Goal: Task Accomplishment & Management: Use online tool/utility

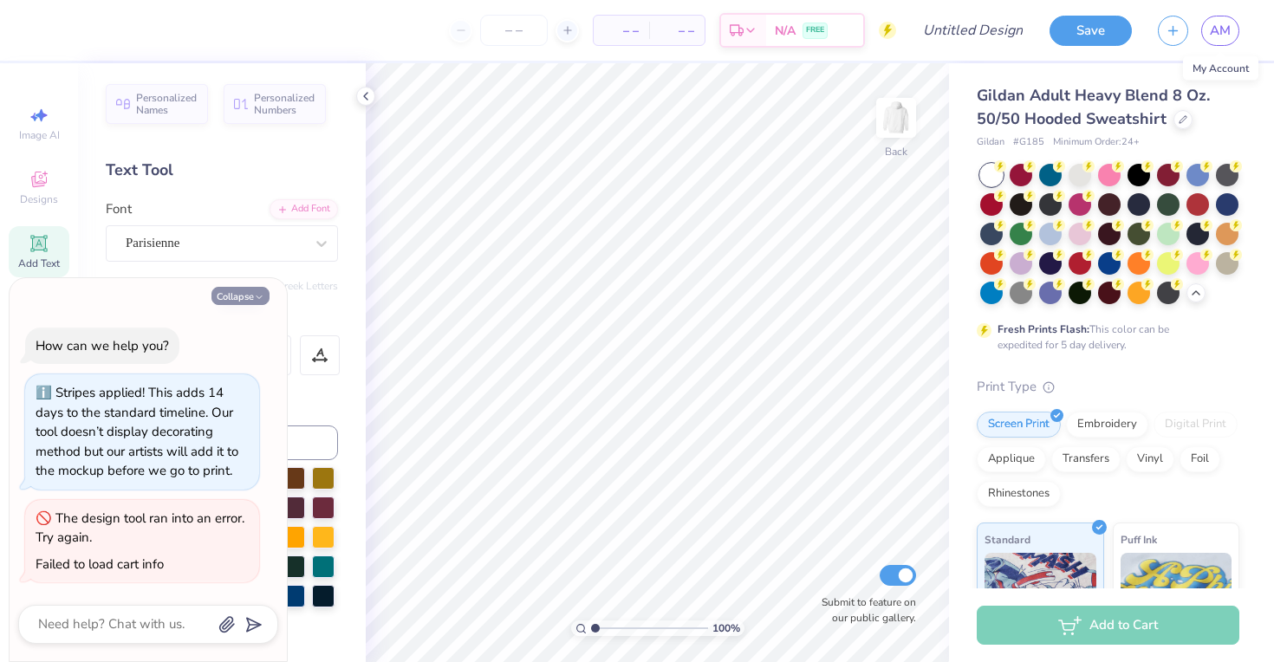
click at [258, 296] on icon "button" at bounding box center [259, 297] width 10 height 10
type textarea "x"
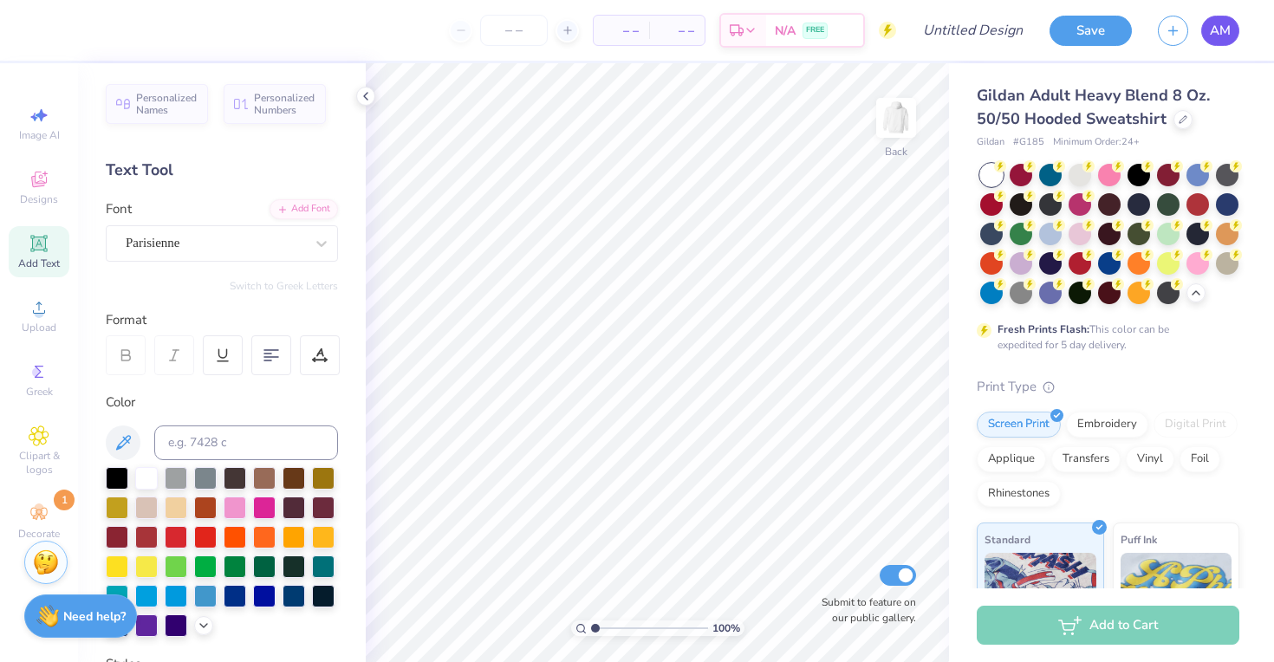
click at [1220, 37] on span "AM" at bounding box center [1220, 31] width 21 height 20
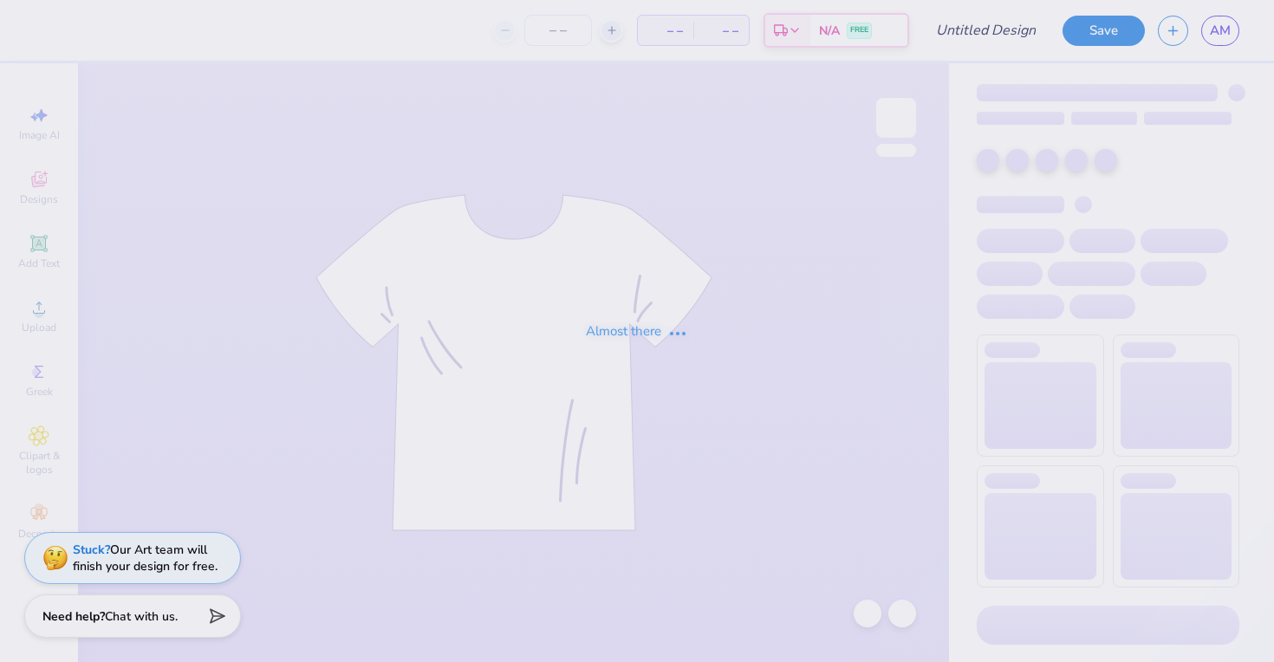
type input "Star cheetah phi sig"
type input "47"
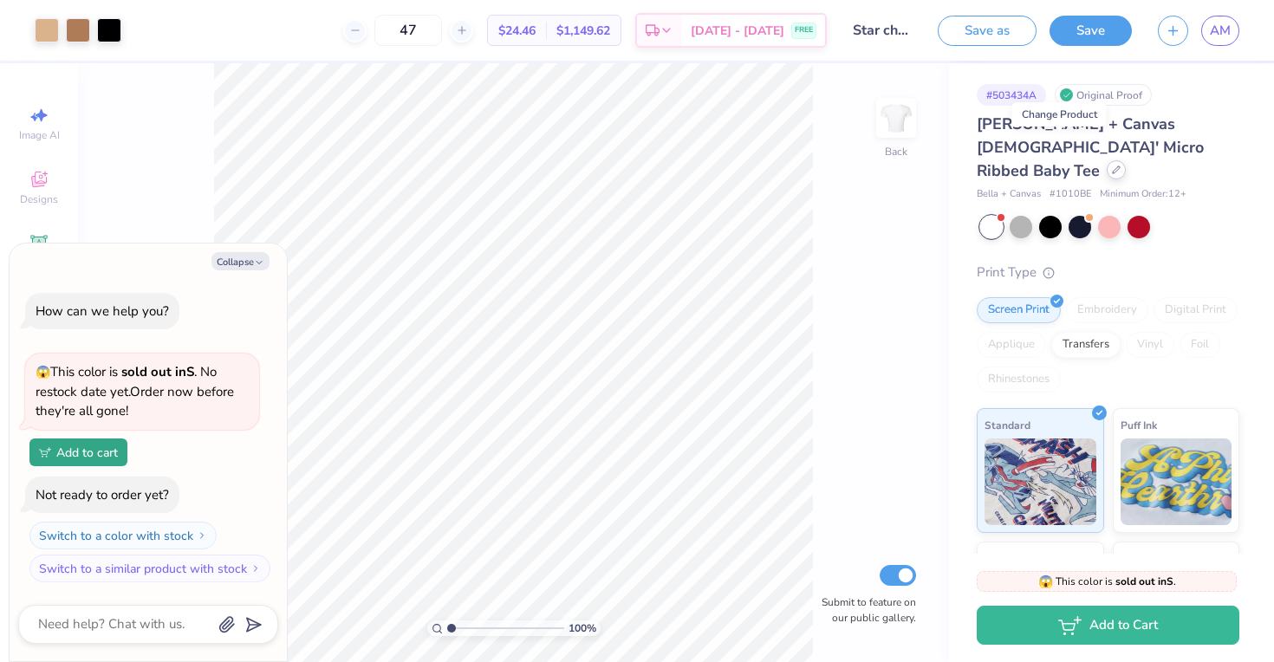
click at [1112, 166] on icon at bounding box center [1116, 170] width 9 height 9
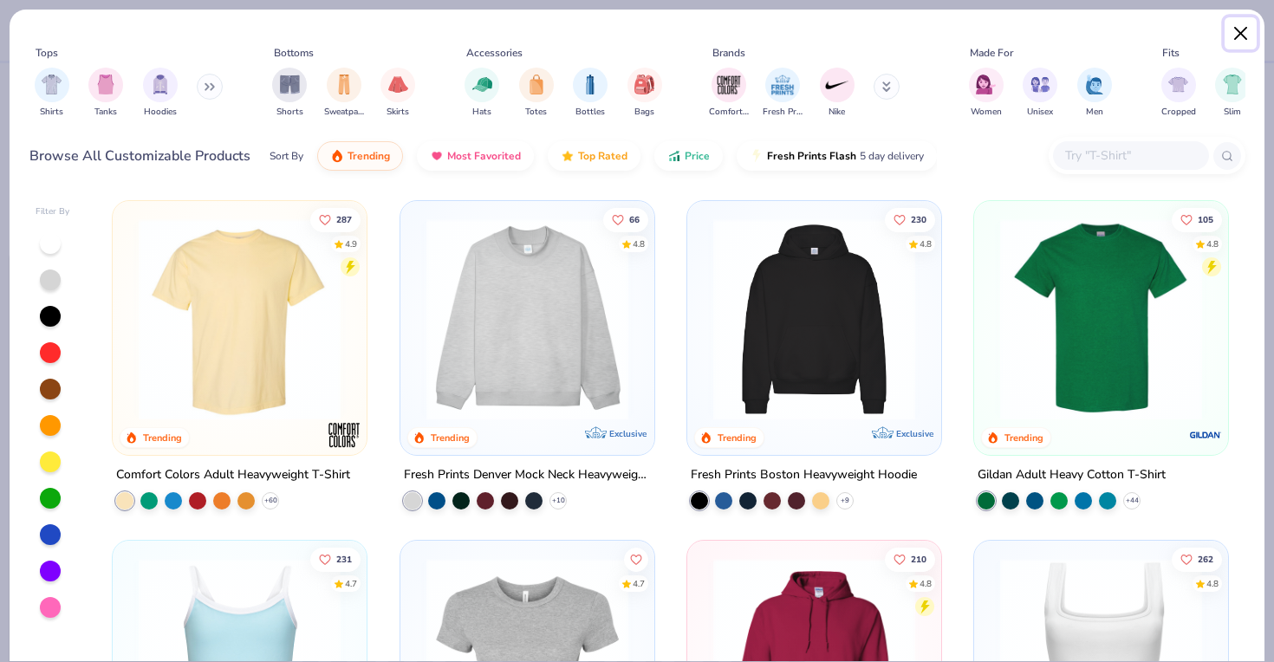
click at [1252, 27] on button "Close" at bounding box center [1241, 33] width 33 height 33
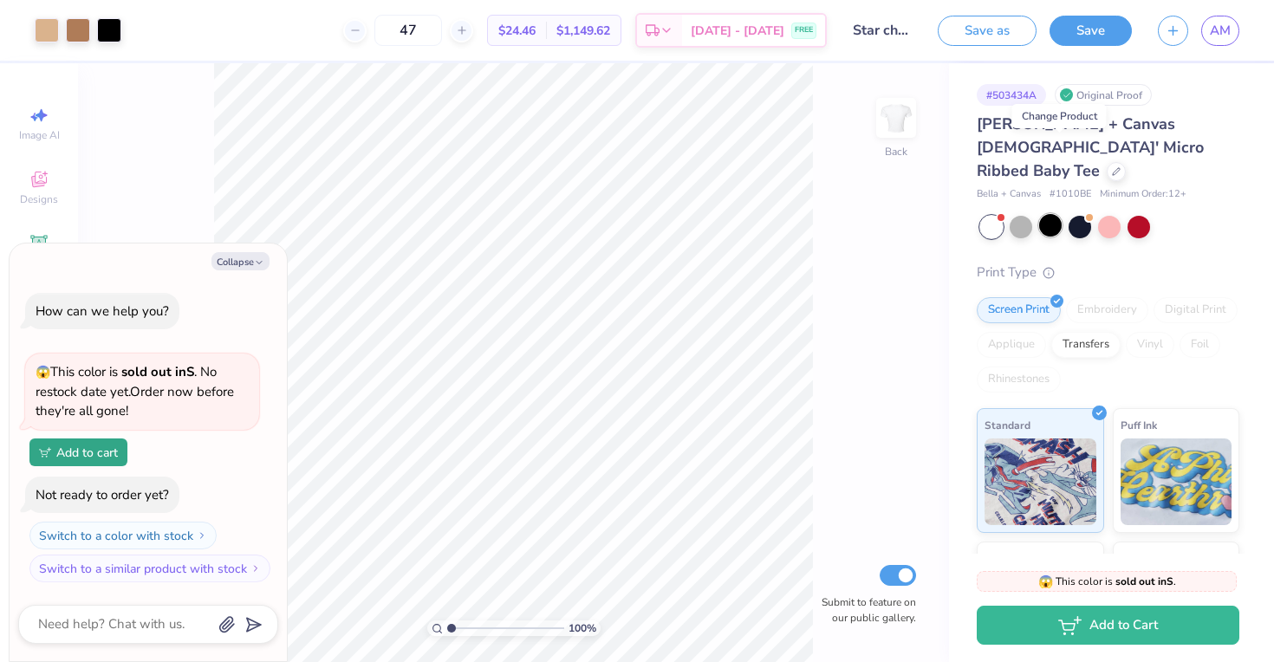
click at [1049, 214] on div at bounding box center [1050, 225] width 23 height 23
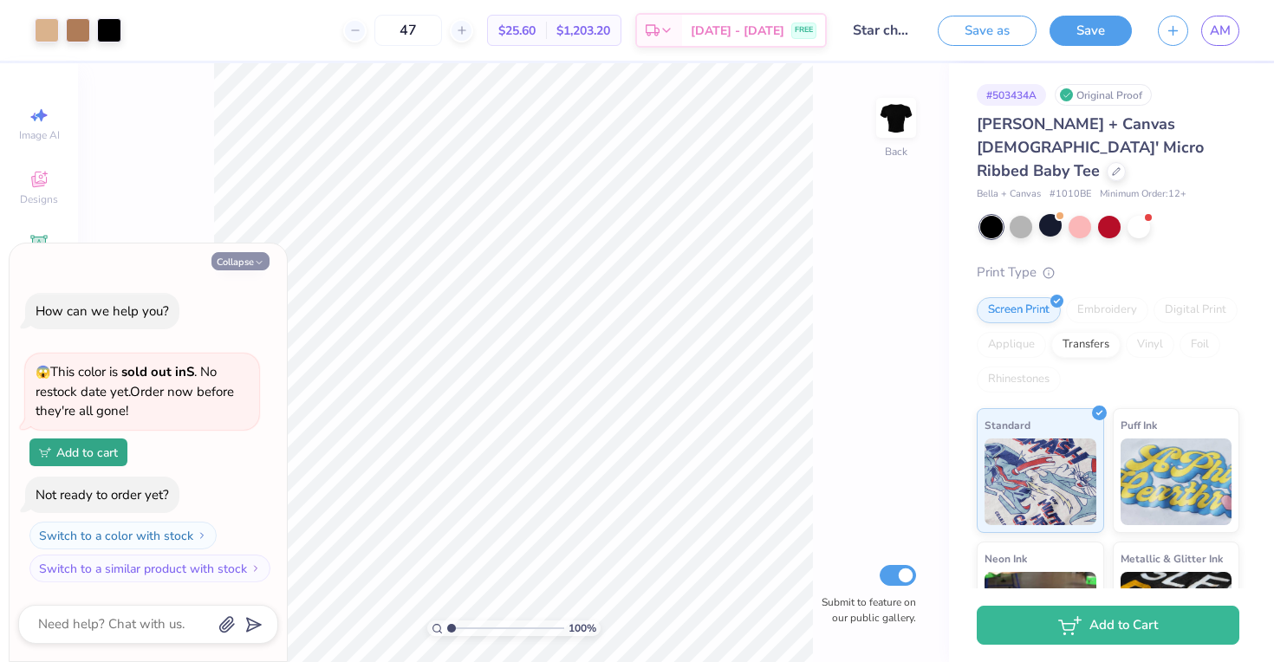
click at [250, 263] on button "Collapse" at bounding box center [240, 261] width 58 height 18
type textarea "x"
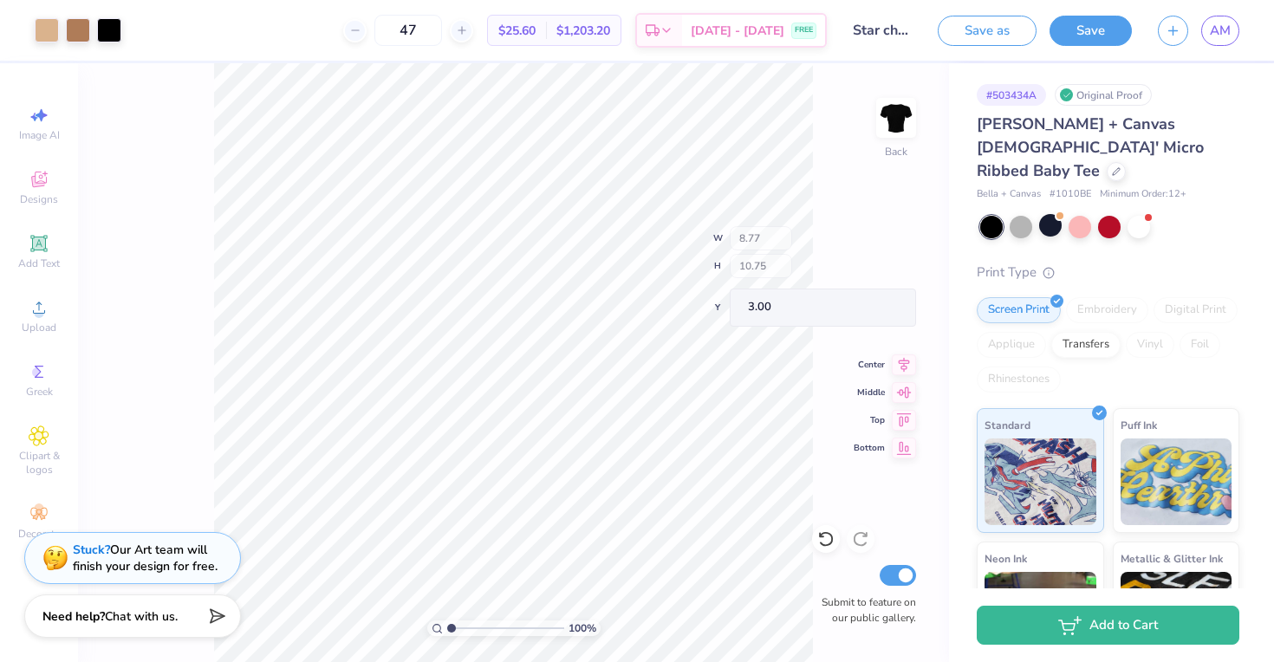
type input "3.56"
type input "1.11"
type input "10.45"
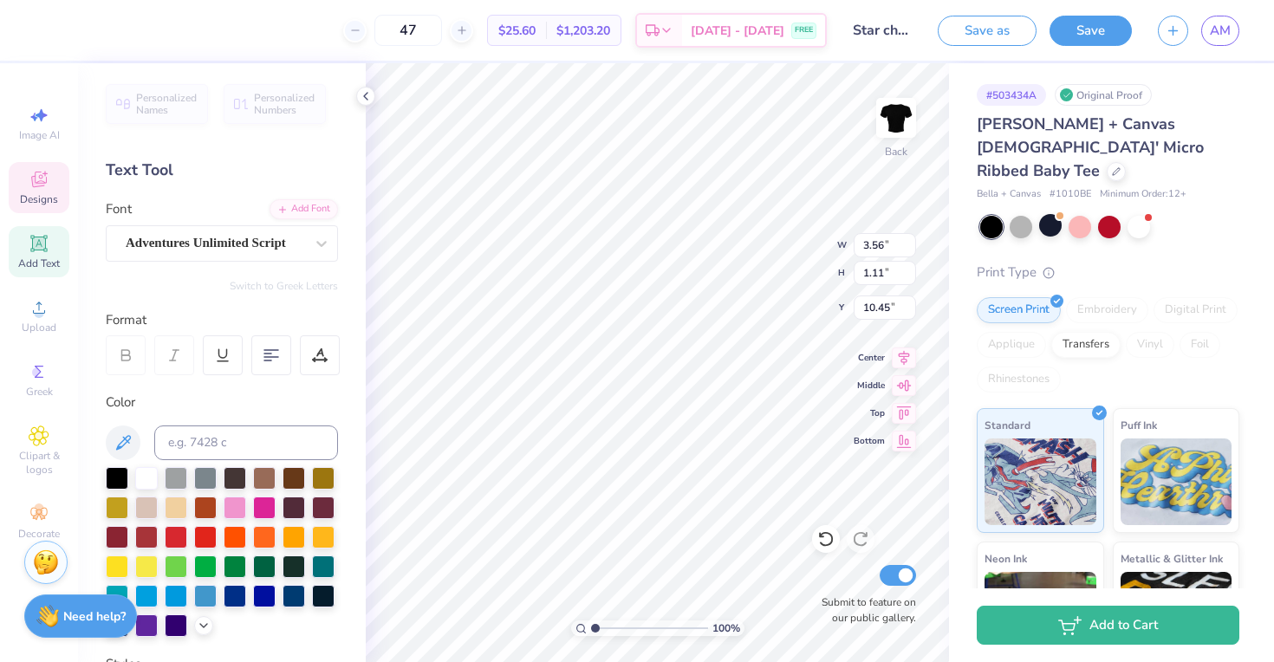
click at [132, 487] on div at bounding box center [222, 552] width 232 height 170
click at [141, 487] on div at bounding box center [146, 476] width 23 height 23
click at [137, 483] on div at bounding box center [146, 476] width 23 height 23
type textarea "K"
type textarea "Phi Sig"
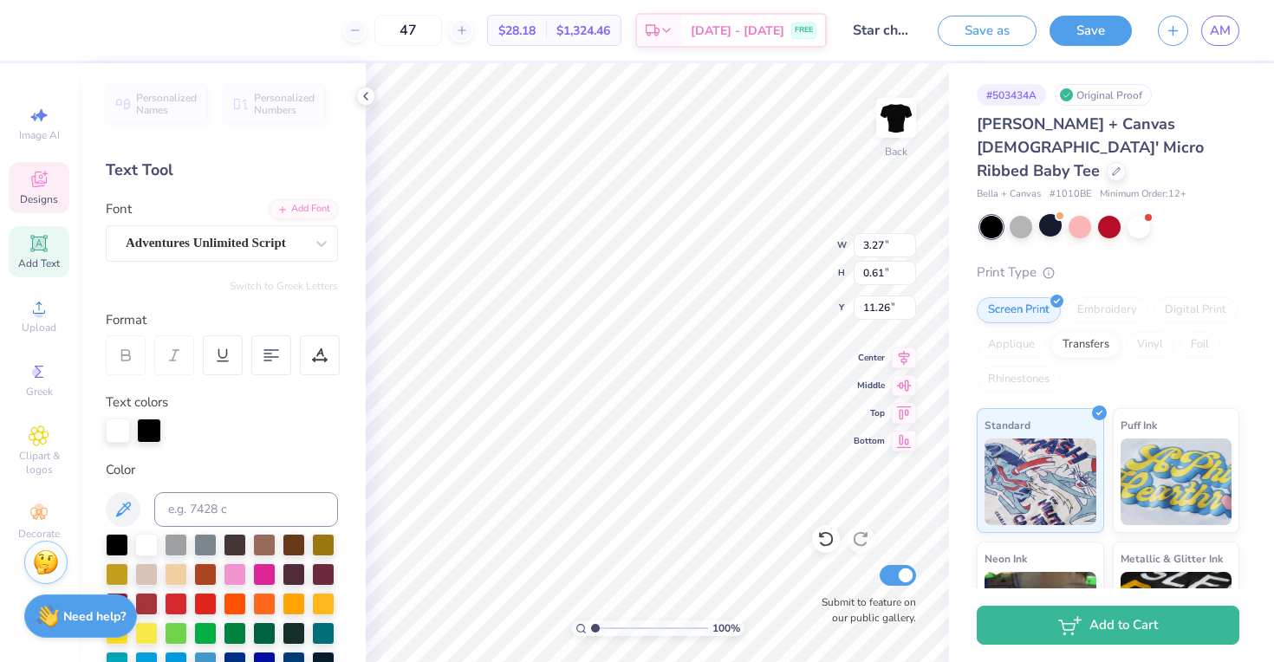
scroll to position [0, 3]
type textarea "Recruitment"
type input "8.77"
type input "10.75"
type input "3.00"
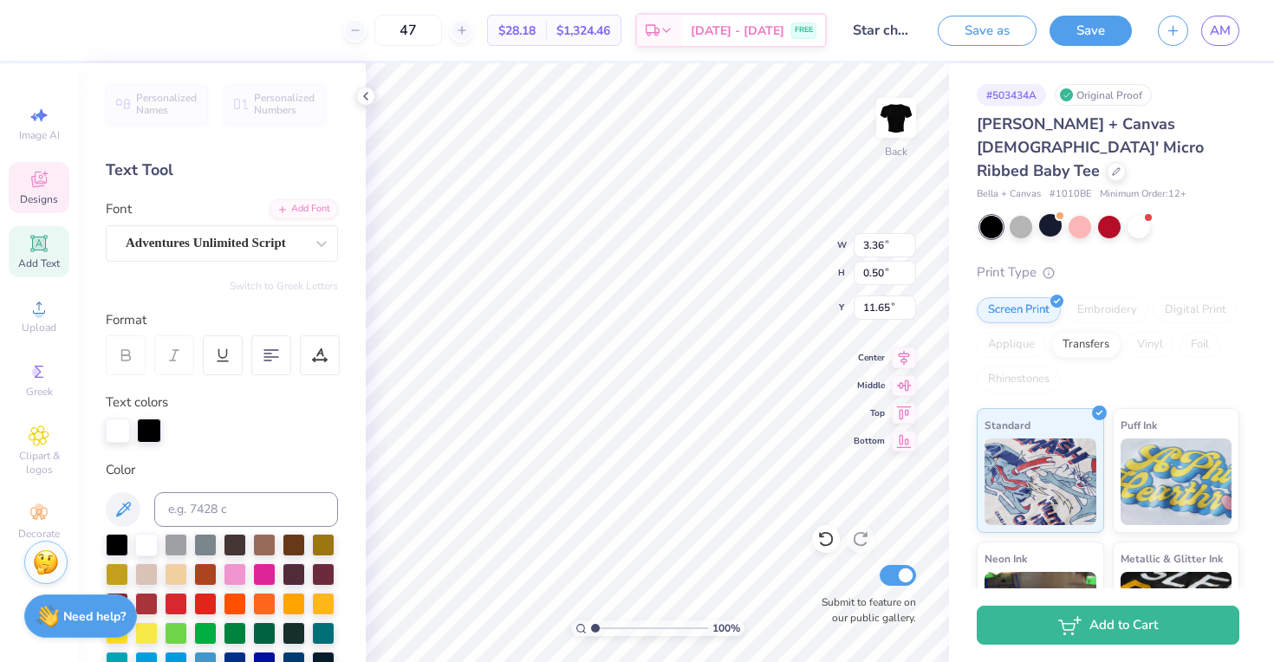
type input "11.65"
type input "4.46"
type input "1.28"
type input "10.37"
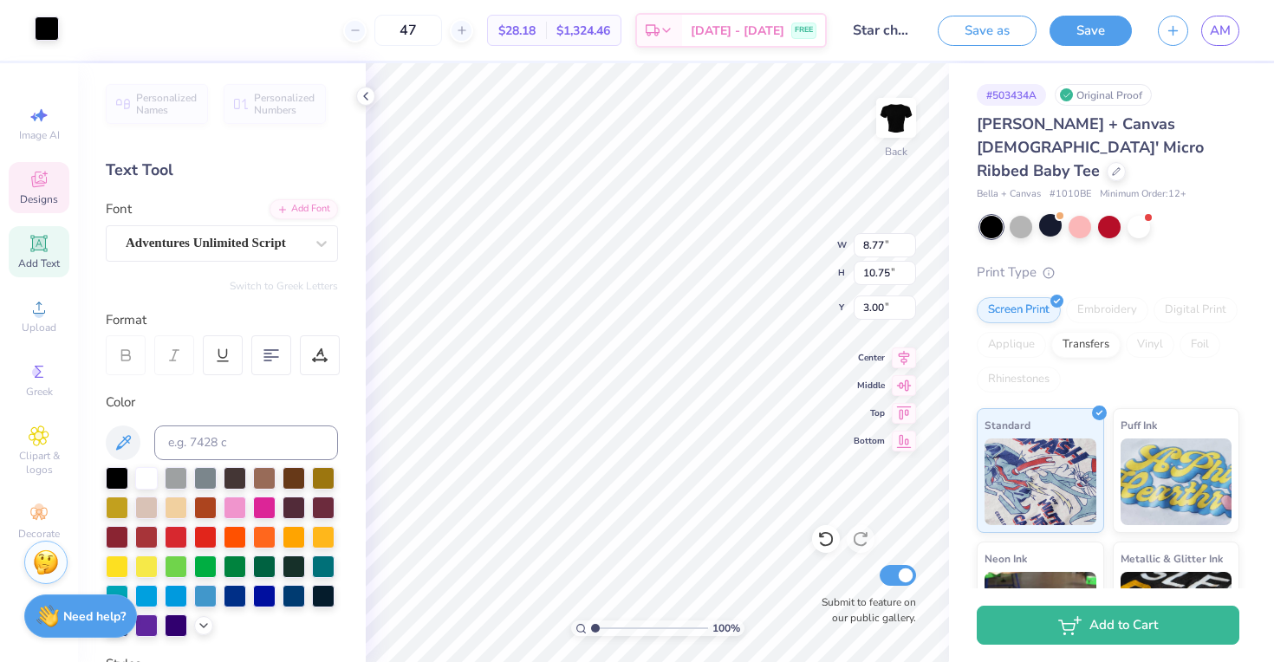
click at [56, 27] on div at bounding box center [47, 28] width 24 height 24
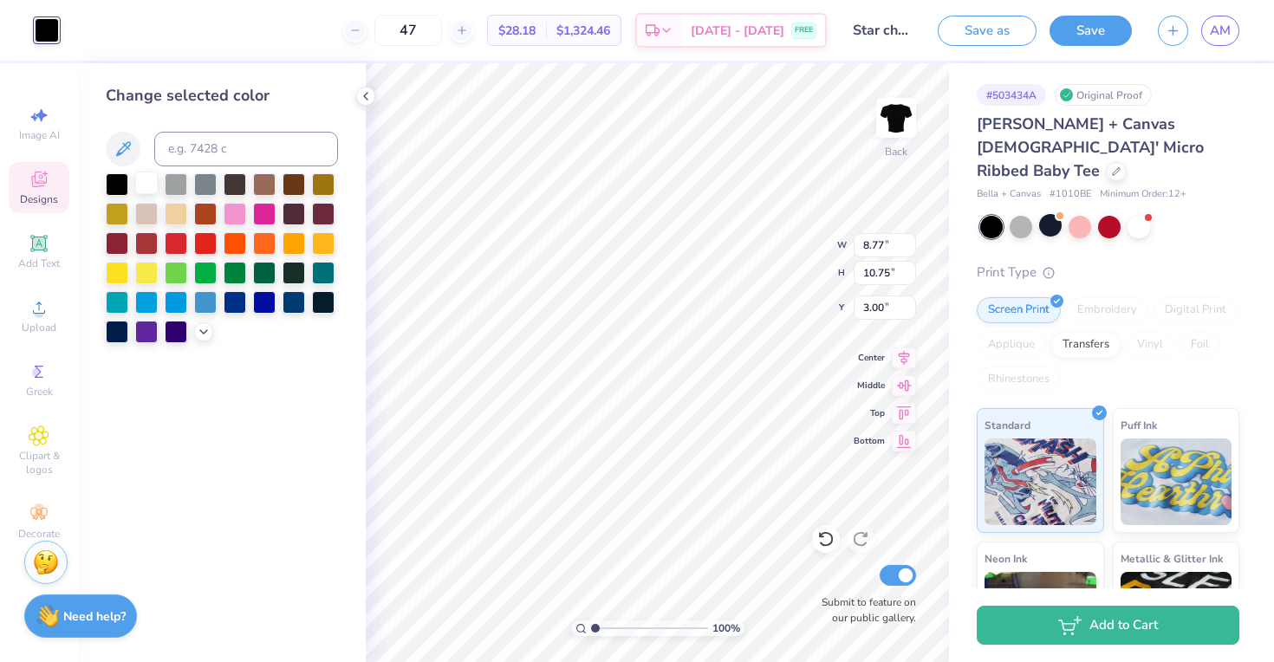
click at [149, 185] on div at bounding box center [146, 183] width 23 height 23
click at [114, 181] on div at bounding box center [117, 183] width 23 height 23
click at [148, 167] on div "Change selected color" at bounding box center [222, 213] width 232 height 259
click at [148, 173] on div at bounding box center [146, 183] width 23 height 23
click at [121, 183] on div at bounding box center [117, 183] width 23 height 23
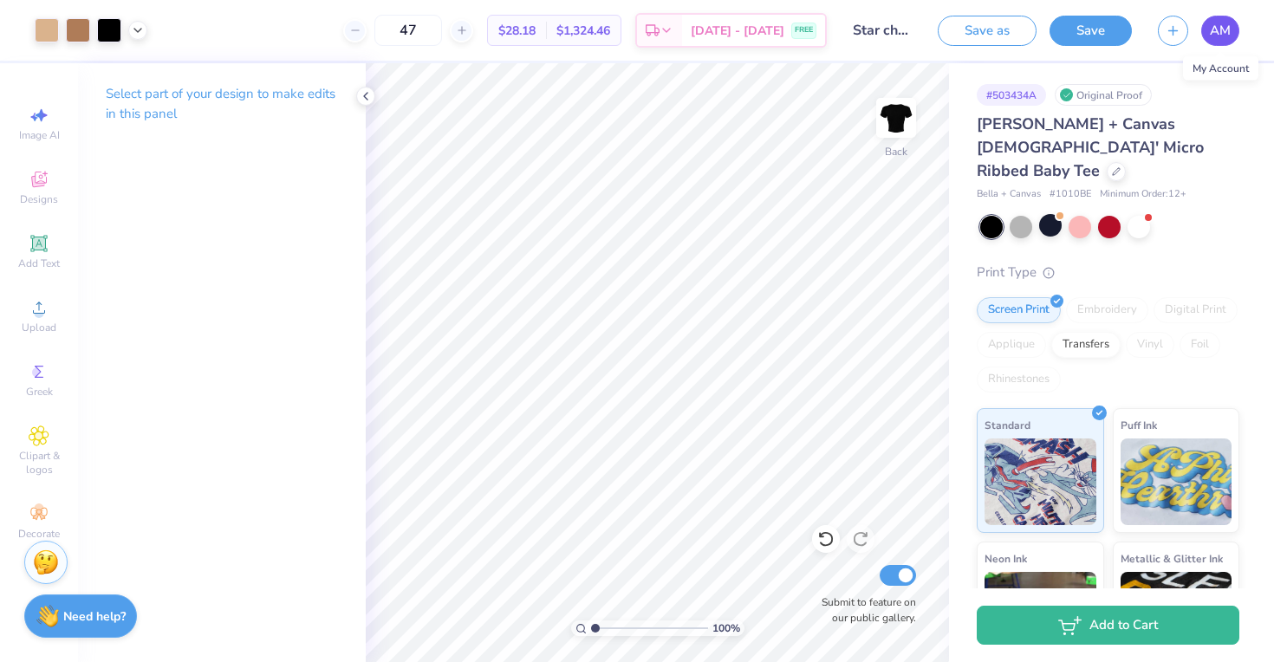
click at [1222, 35] on span "AM" at bounding box center [1220, 31] width 21 height 20
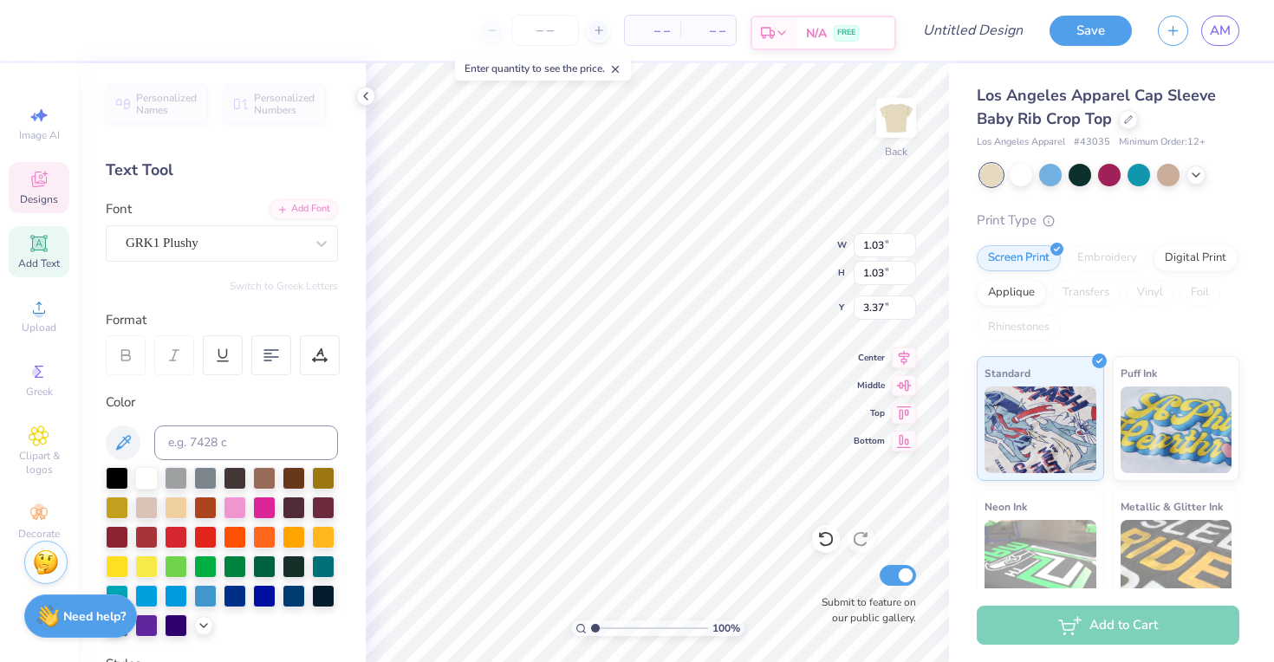
paste textarea
click at [51, 252] on div "Add Text" at bounding box center [39, 251] width 61 height 51
type textarea "T"
paste textarea
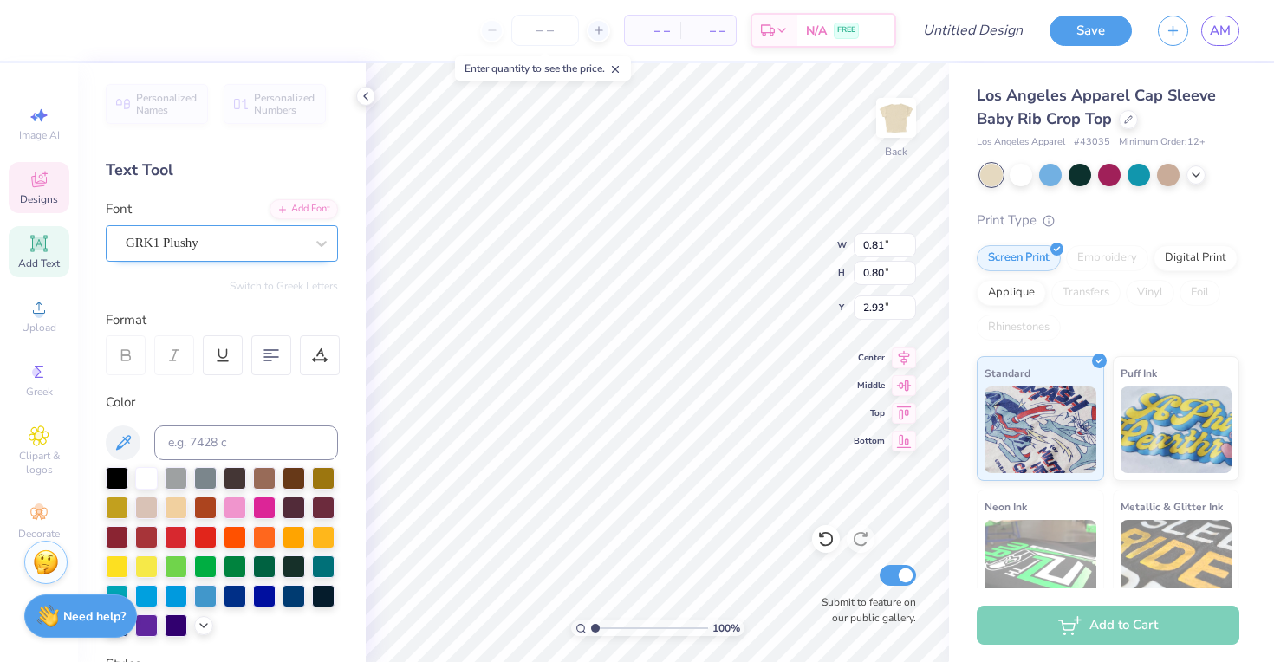
click at [272, 253] on div at bounding box center [215, 242] width 179 height 23
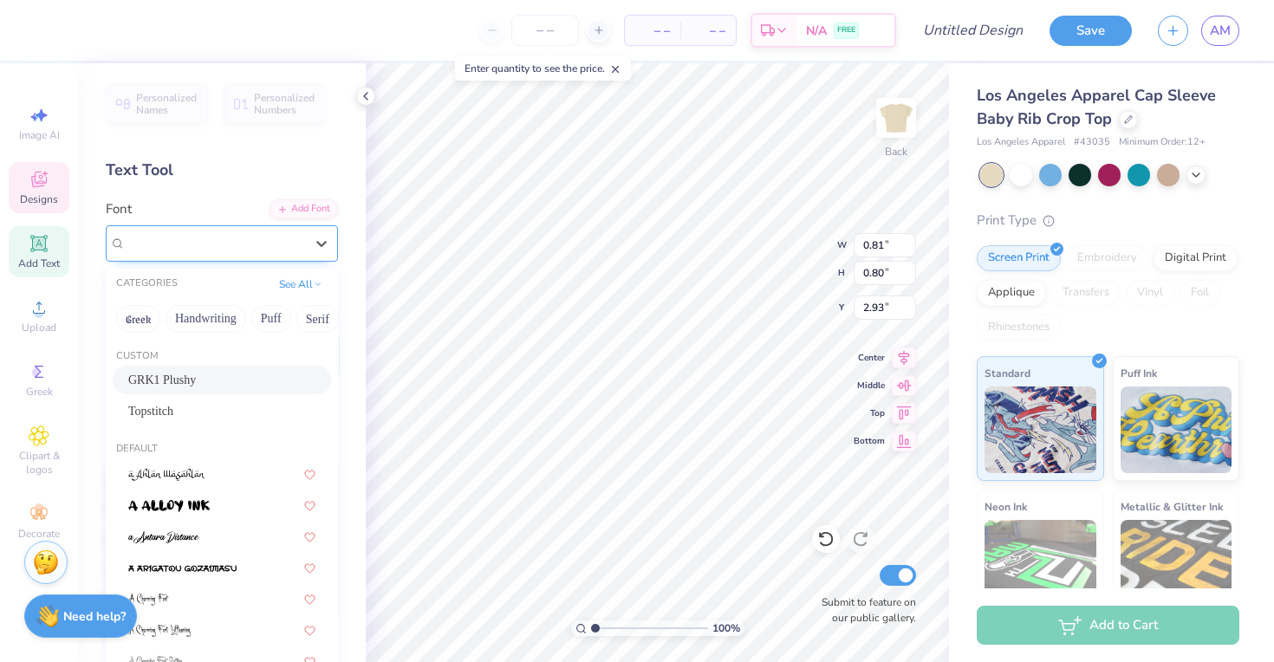
click at [272, 253] on div at bounding box center [215, 242] width 179 height 23
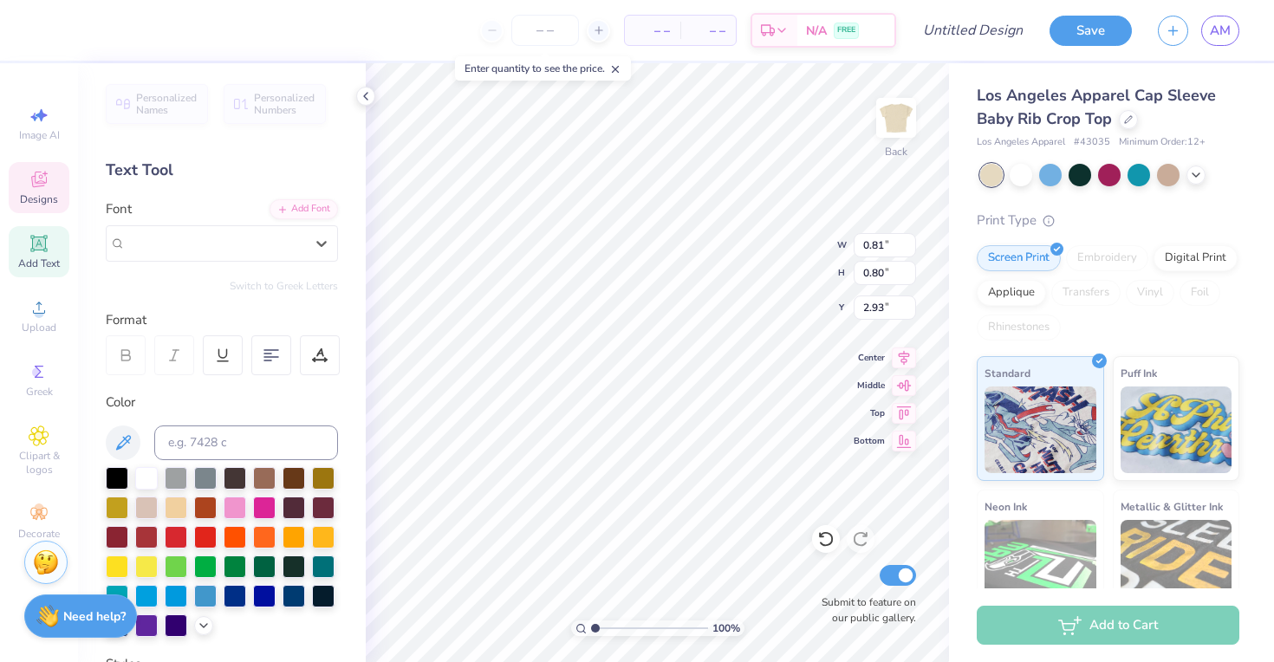
type input "2.25"
type input "2.23"
type input "2.77"
type textarea "P"
type textarea "a"
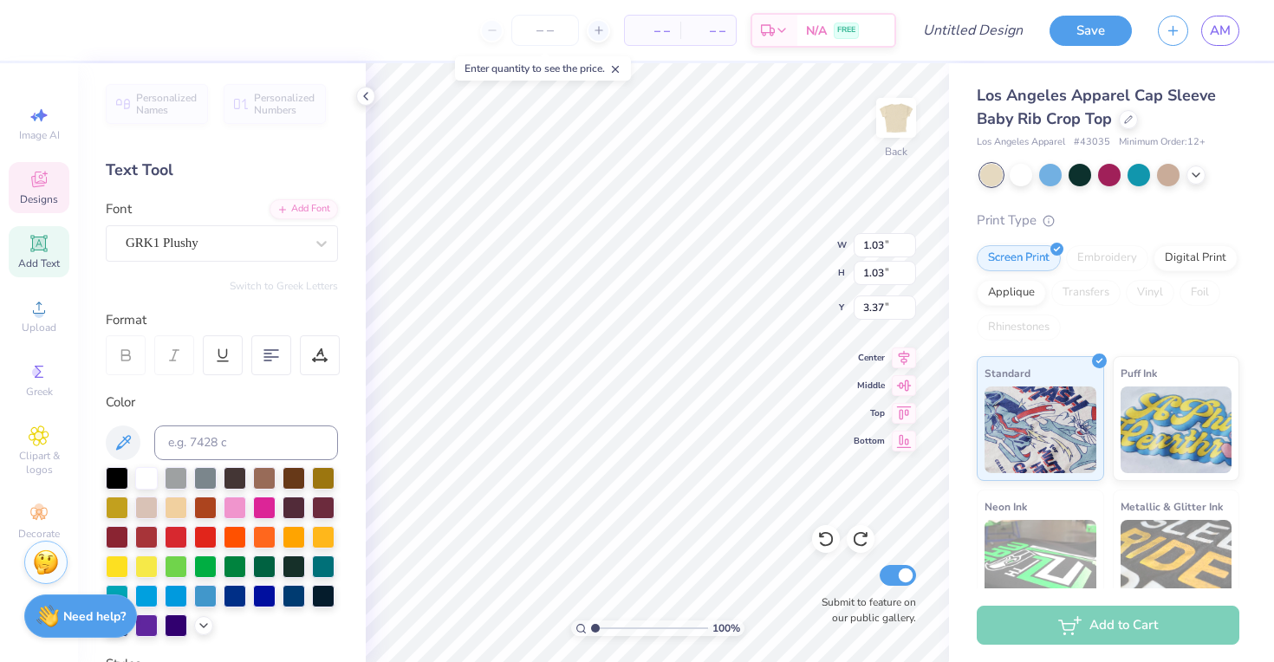
type textarea "s"
type textarea "t"
type textarea "y"
type textarea "h"
type textarea "l"
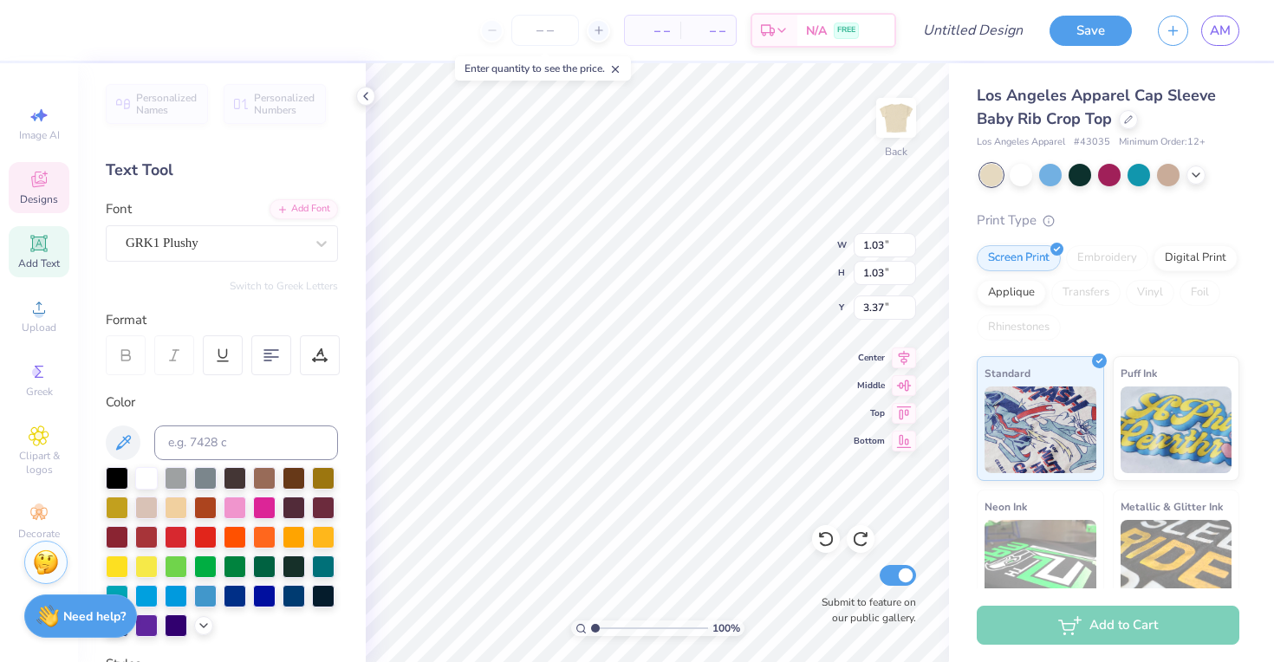
type textarea "k"
type textarea "j"
type textarea "p"
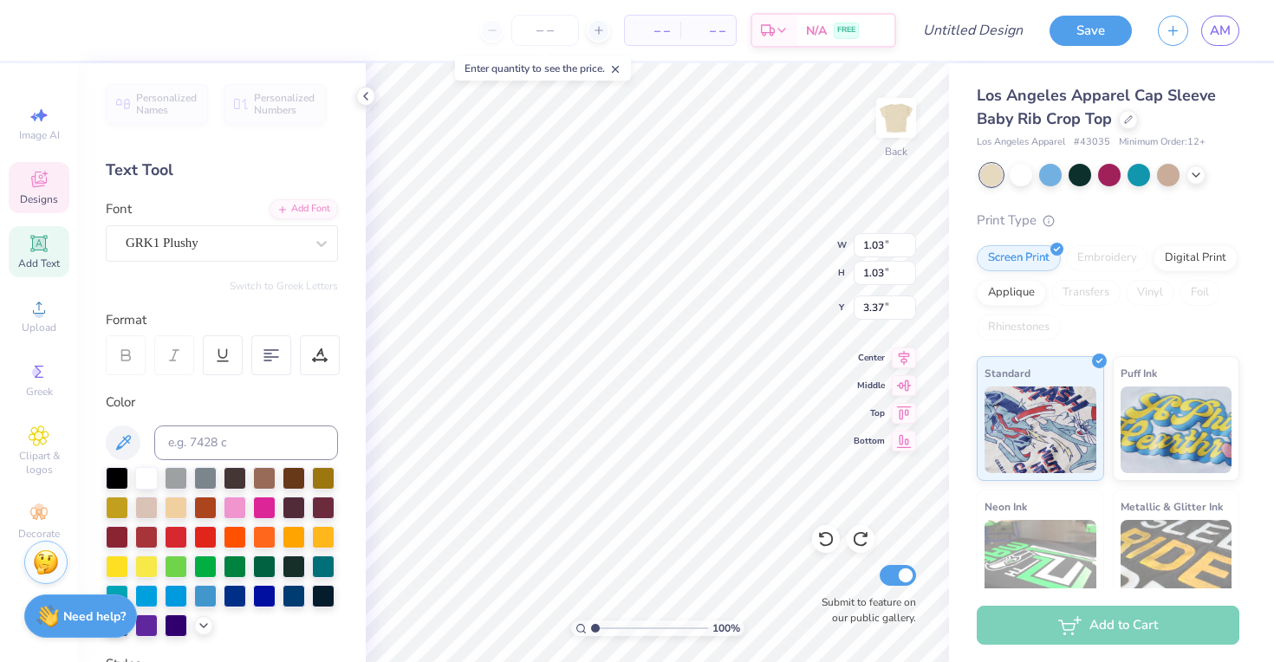
type textarea "l"
type textarea "m"
type textarea "n"
type textarea "l"
type textarea "a"
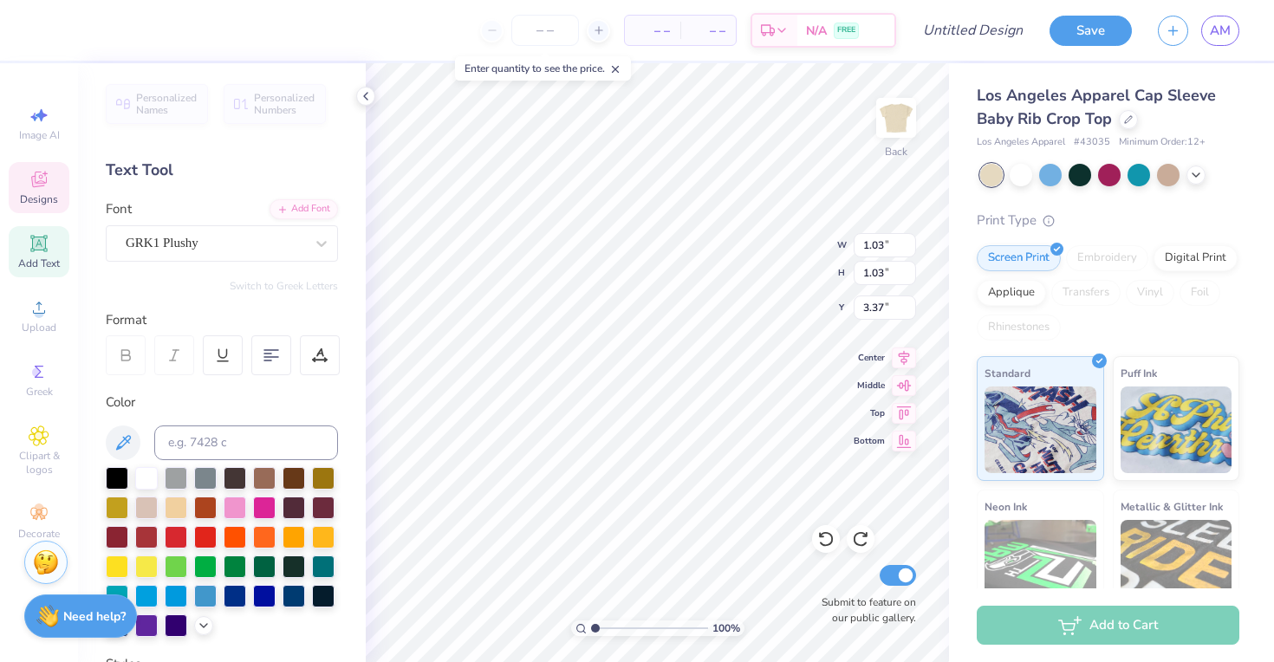
type textarea "e"
type textarea "r"
type textarea "t"
type textarea "y"
type textarea "u"
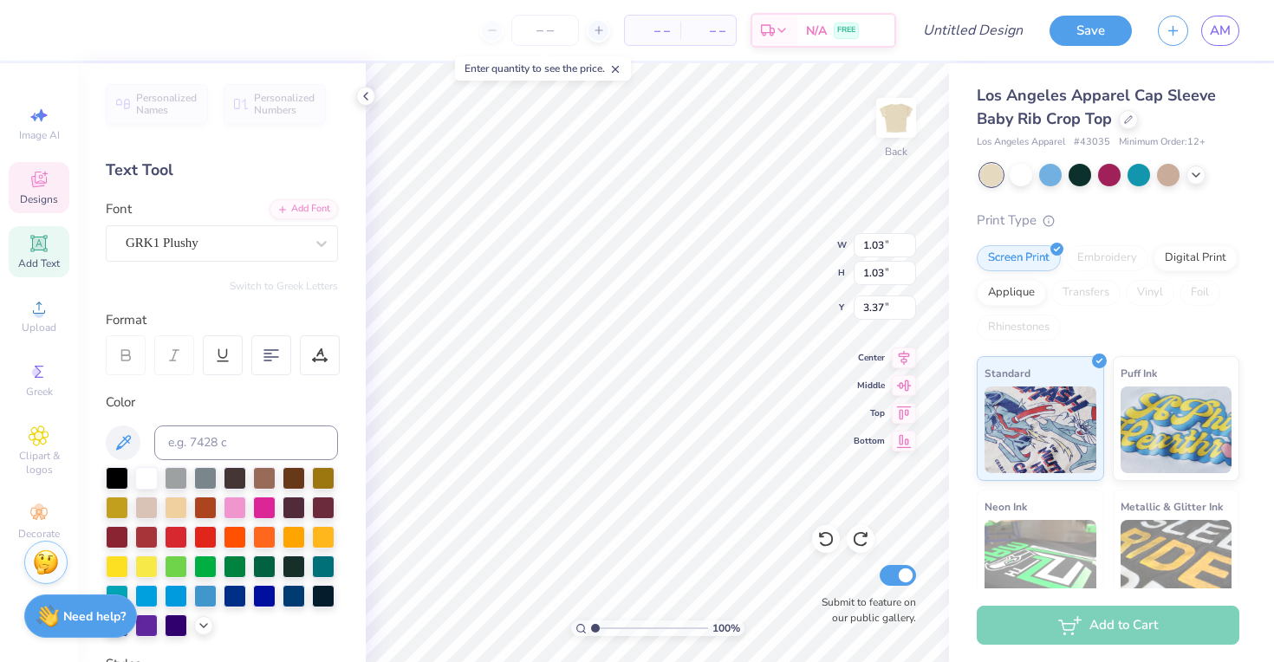
type textarea "g"
type textarea "h"
type textarea "p"
click at [1132, 119] on icon at bounding box center [1128, 118] width 9 height 9
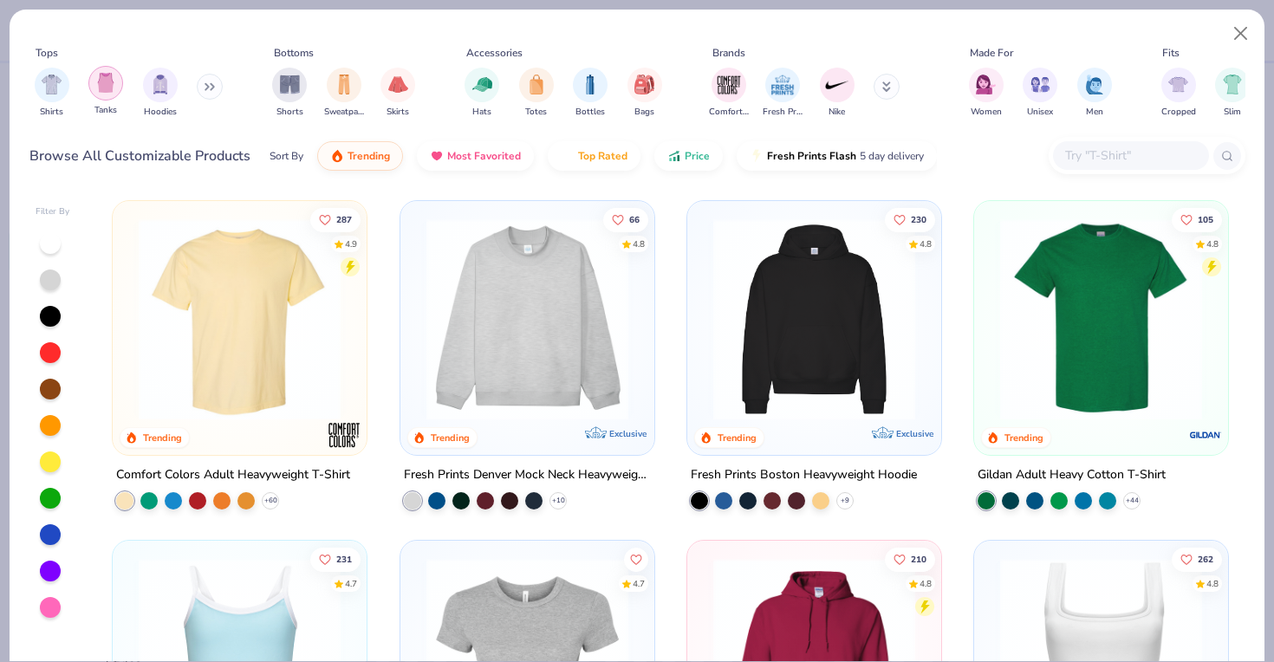
click at [105, 91] on img "filter for Tanks" at bounding box center [105, 83] width 19 height 20
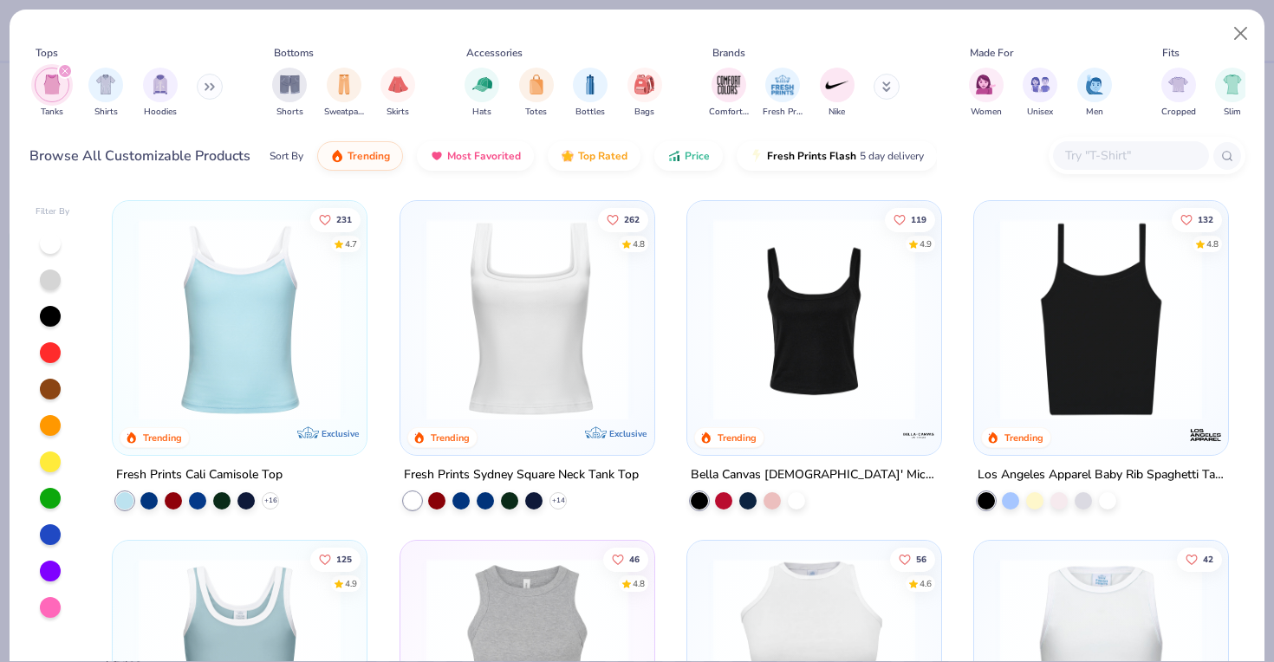
click at [305, 356] on img at bounding box center [239, 319] width 219 height 202
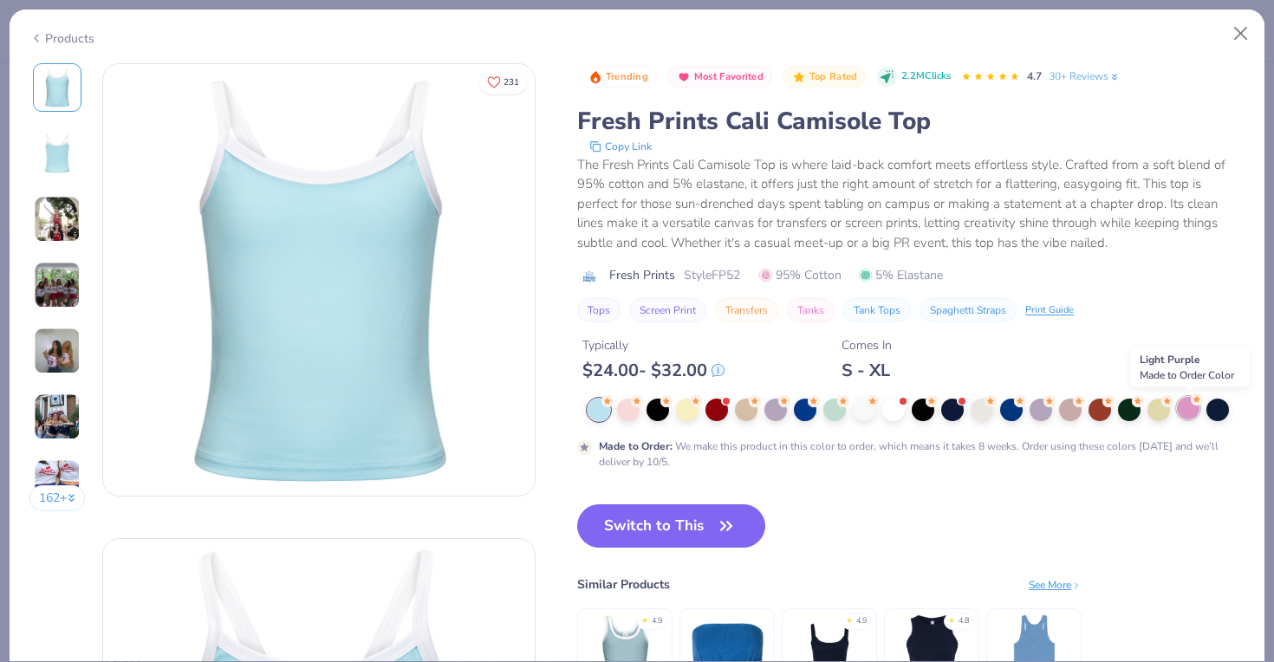
click at [1193, 416] on div at bounding box center [1188, 408] width 23 height 23
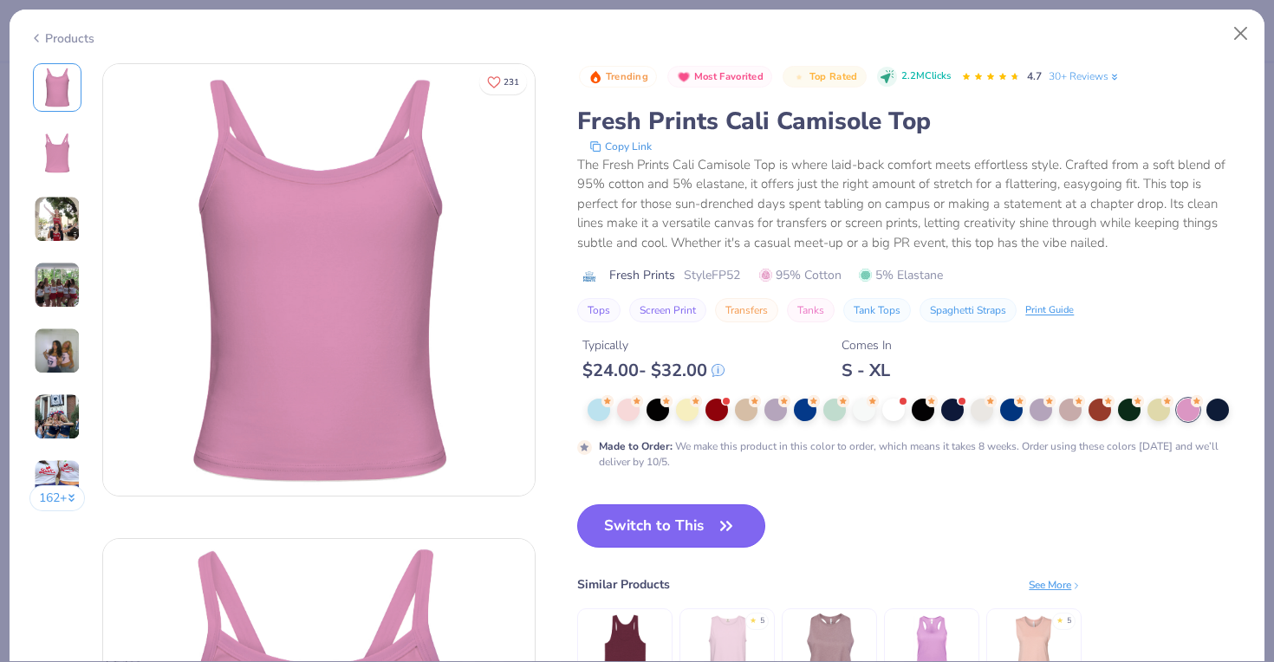
click at [680, 535] on button "Switch to This" at bounding box center [671, 525] width 188 height 43
type textarea "x"
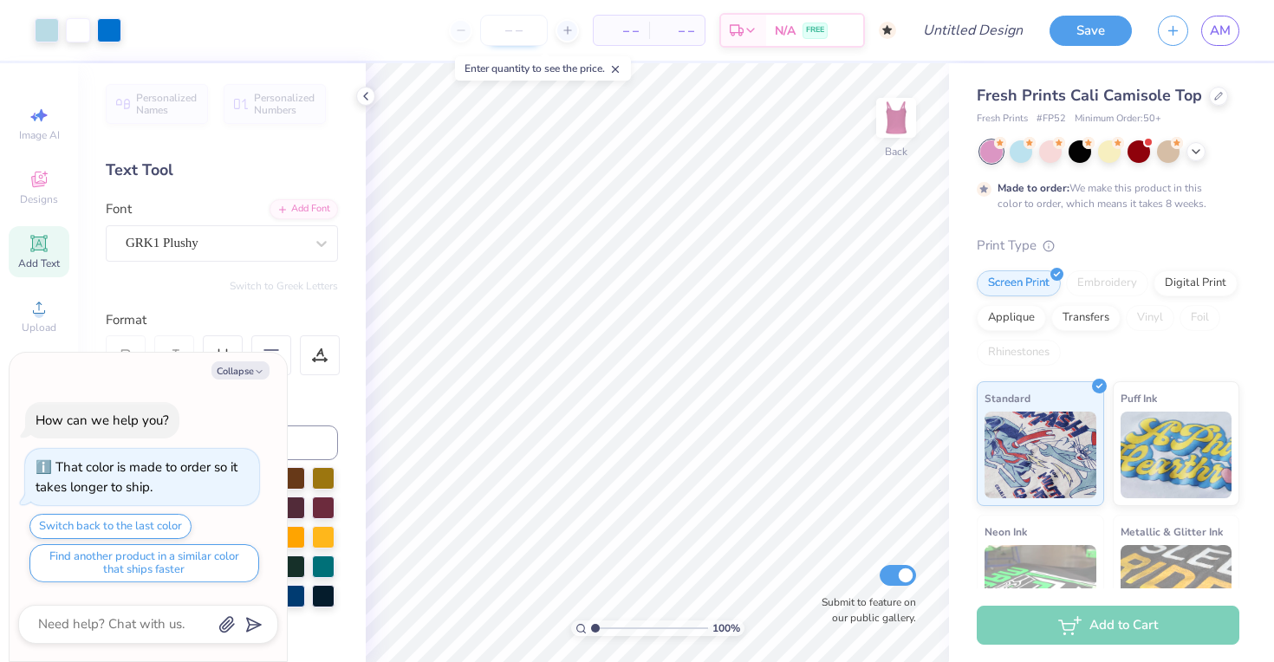
click at [496, 32] on input "number" at bounding box center [514, 30] width 68 height 31
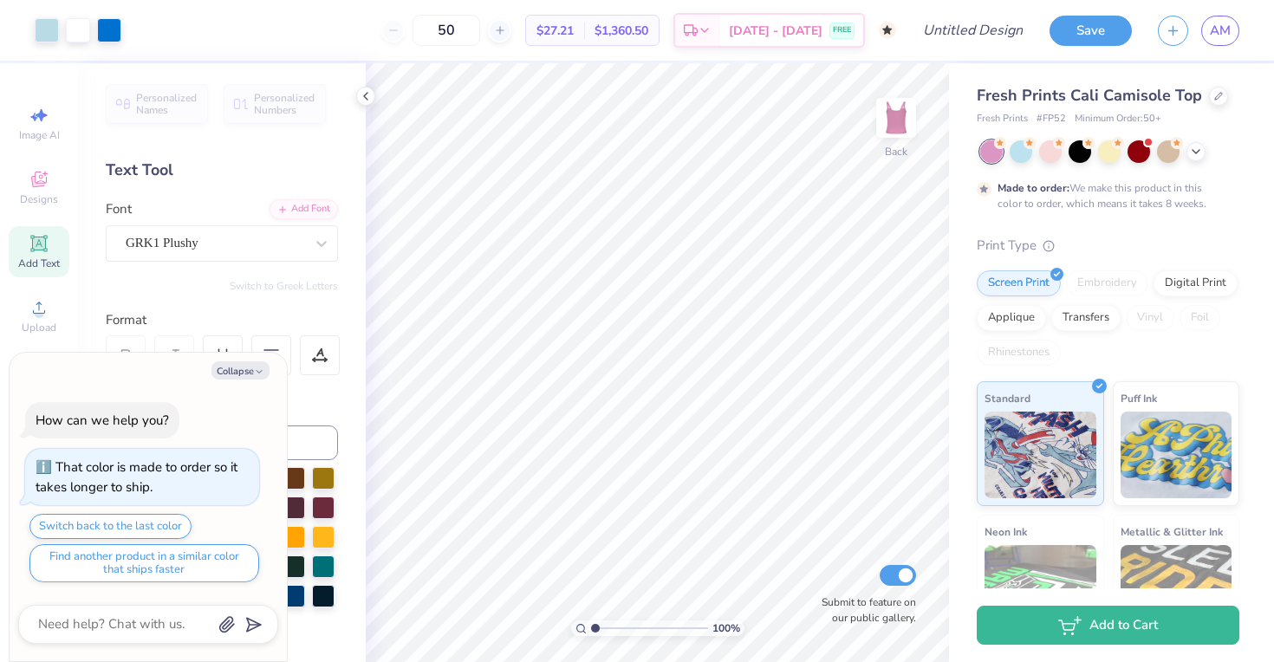
type input "5"
type input "50"
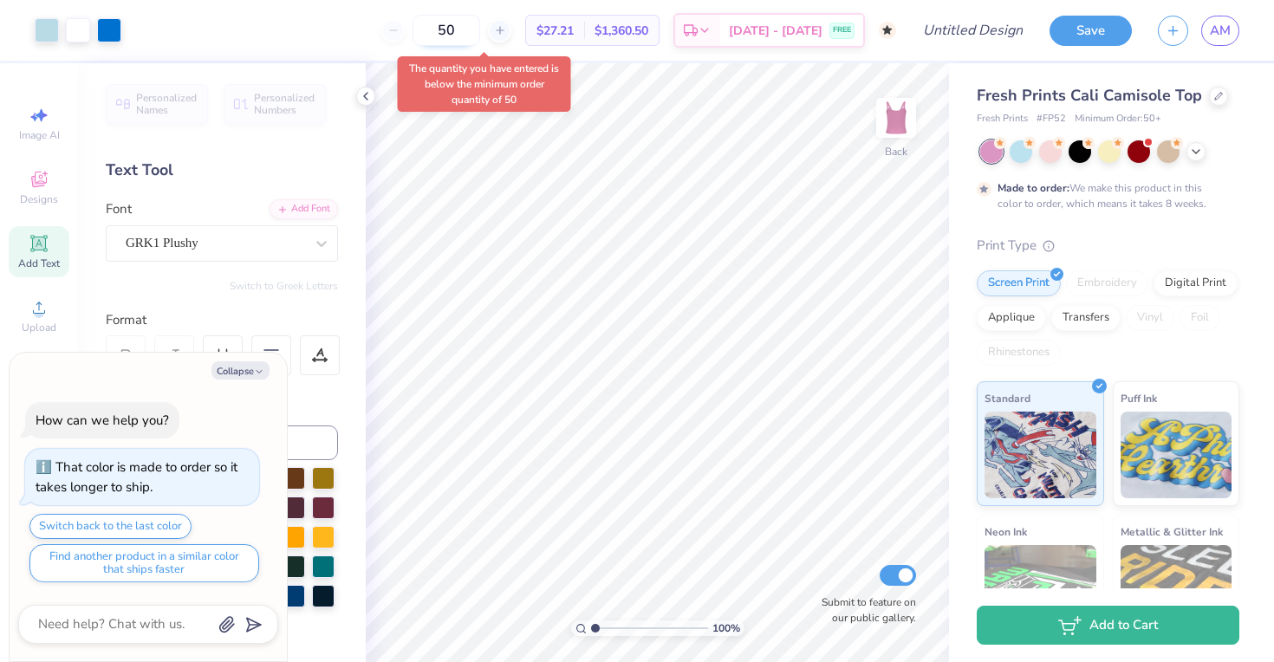
click at [480, 28] on input "50" at bounding box center [447, 30] width 68 height 31
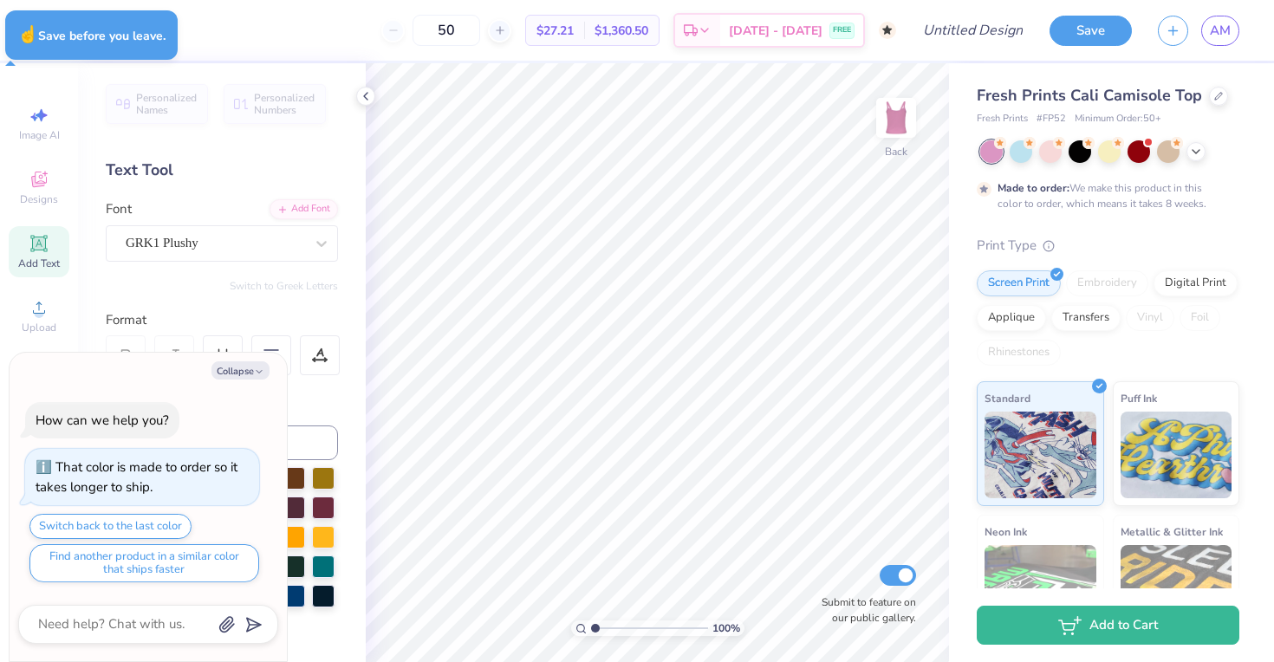
type textarea "x"
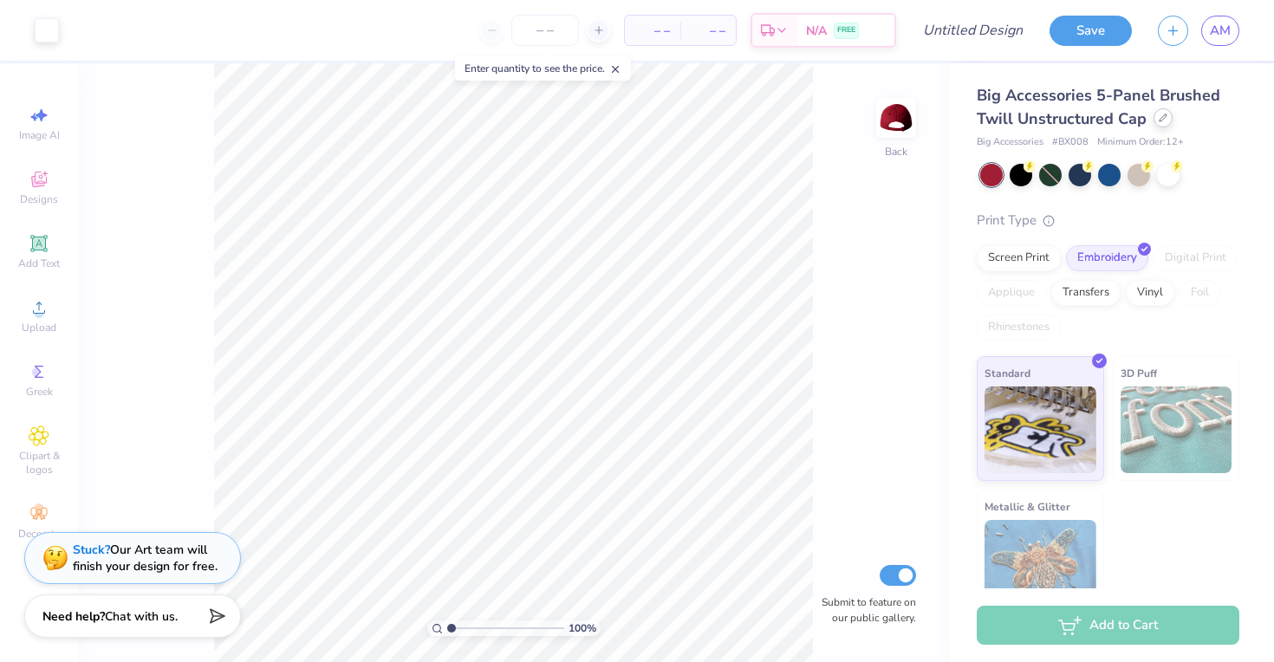
click at [1162, 123] on div at bounding box center [1163, 117] width 19 height 19
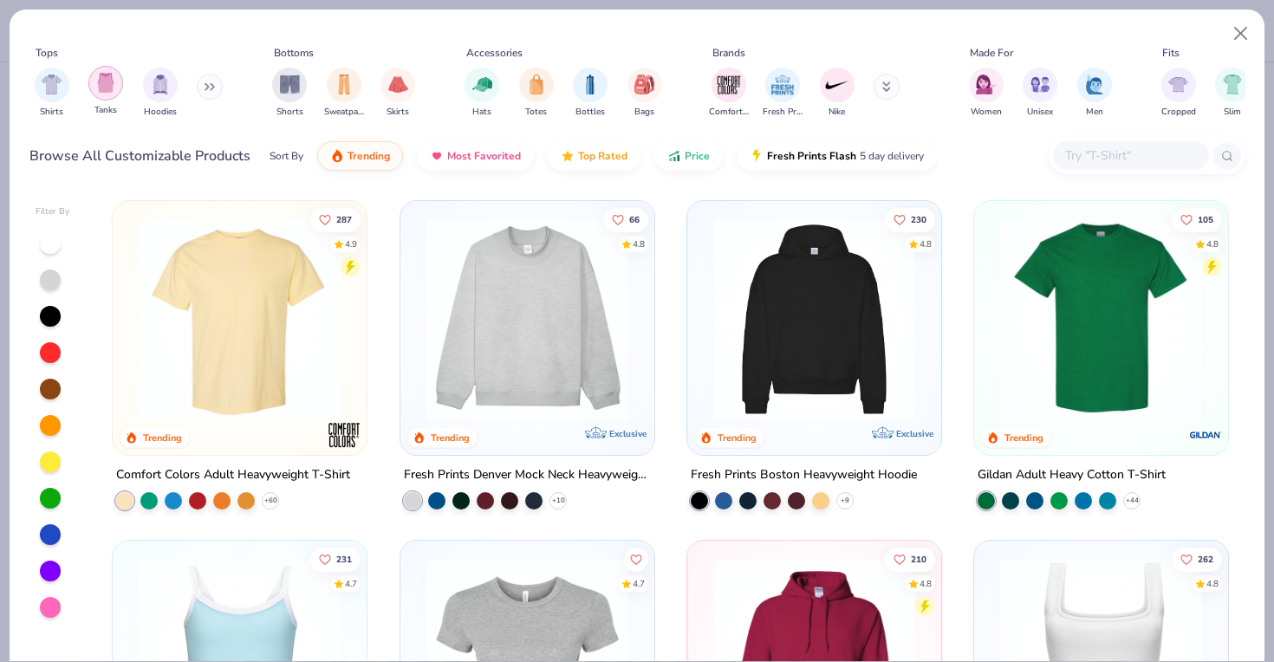
click at [97, 91] on img "filter for Tanks" at bounding box center [105, 83] width 19 height 20
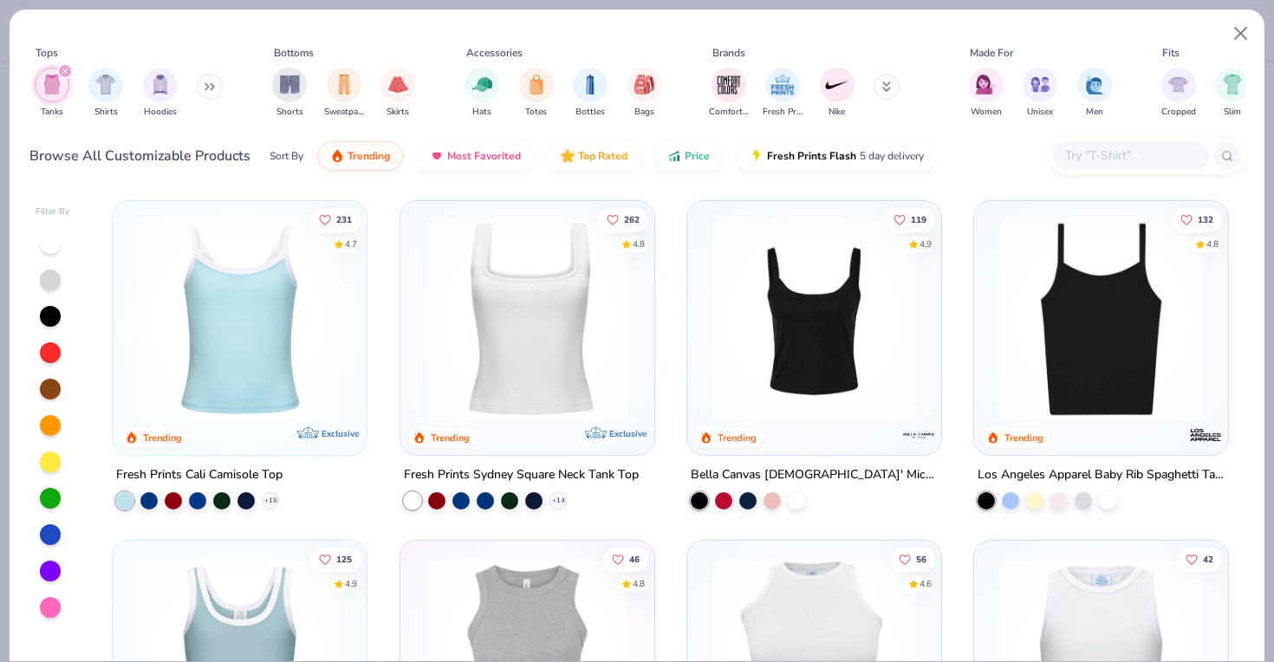
click at [279, 318] on img at bounding box center [239, 319] width 219 height 202
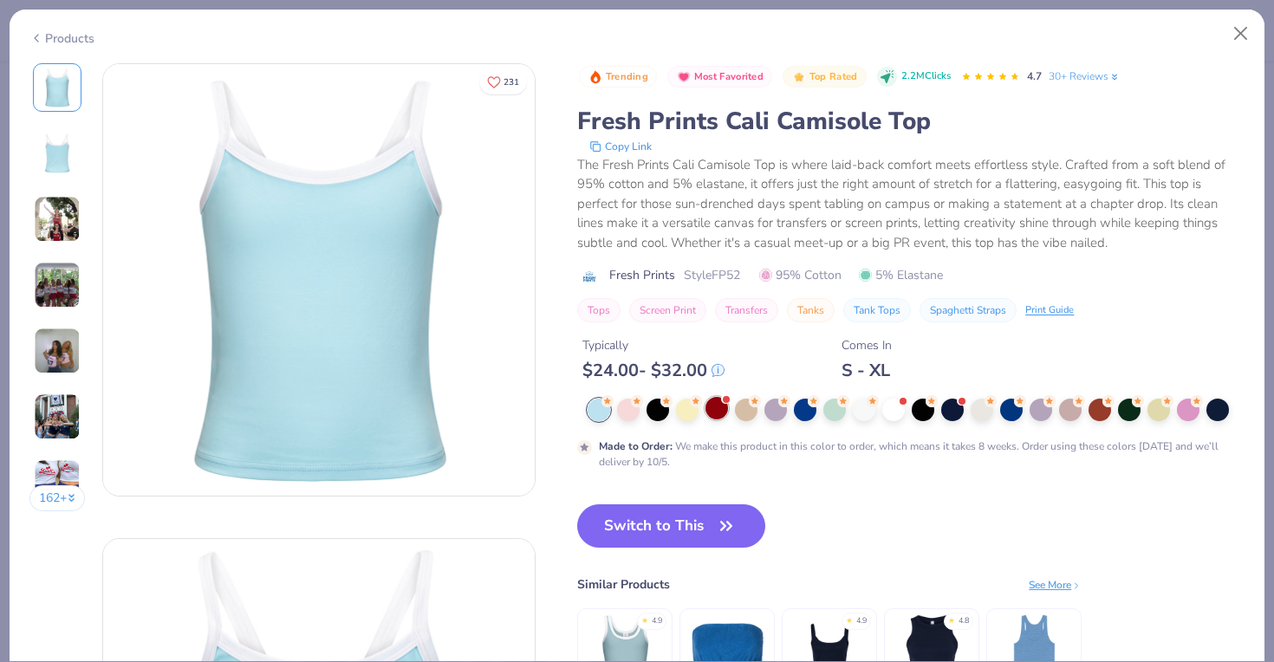
click at [719, 413] on div at bounding box center [716, 408] width 23 height 23
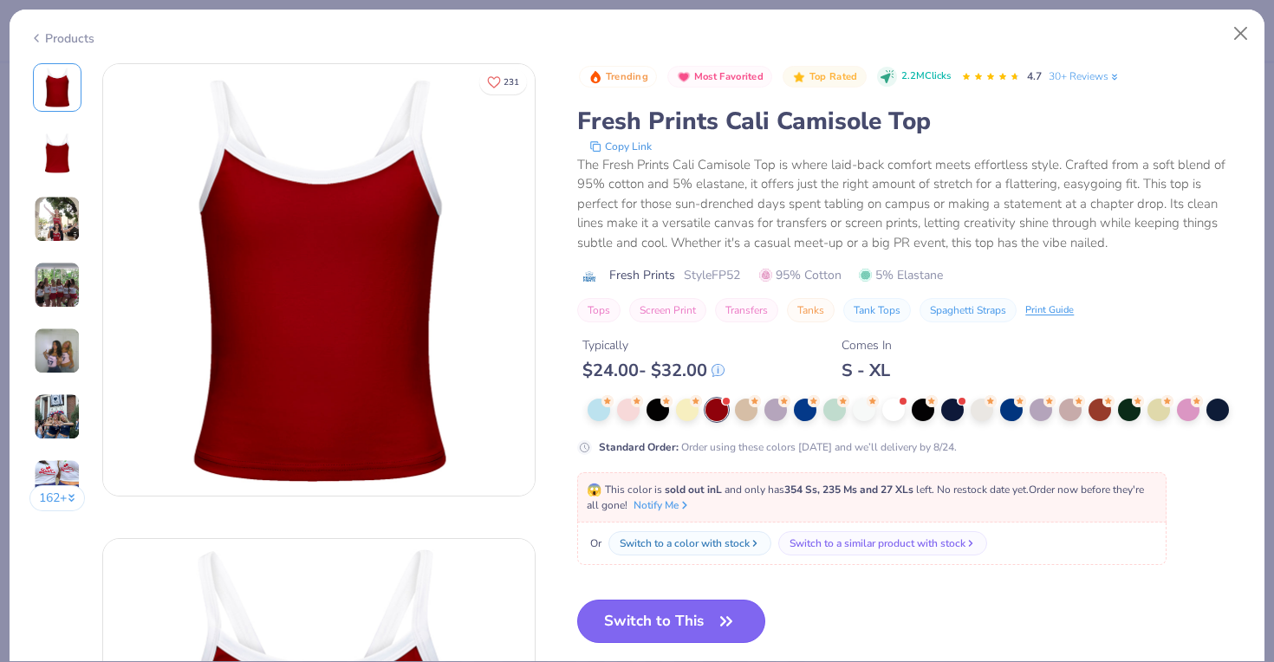
click at [679, 633] on button "Switch to This" at bounding box center [671, 621] width 188 height 43
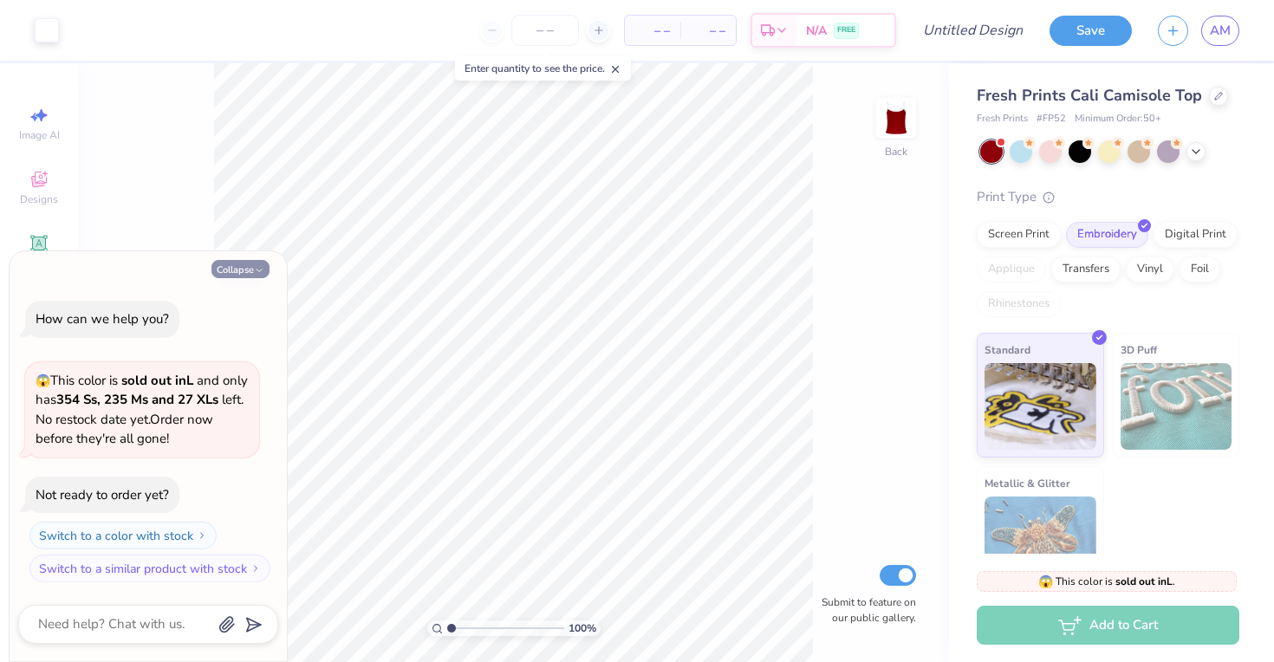
click at [238, 266] on button "Collapse" at bounding box center [240, 269] width 58 height 18
type textarea "x"
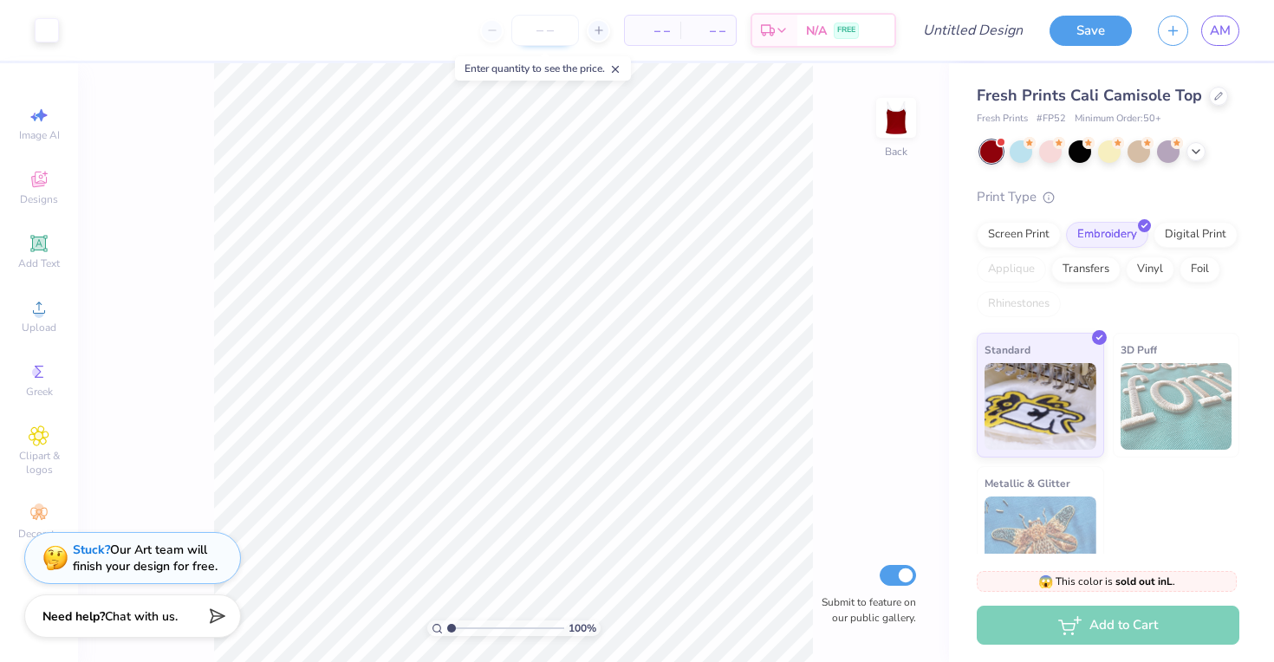
click at [550, 24] on input "number" at bounding box center [545, 30] width 68 height 31
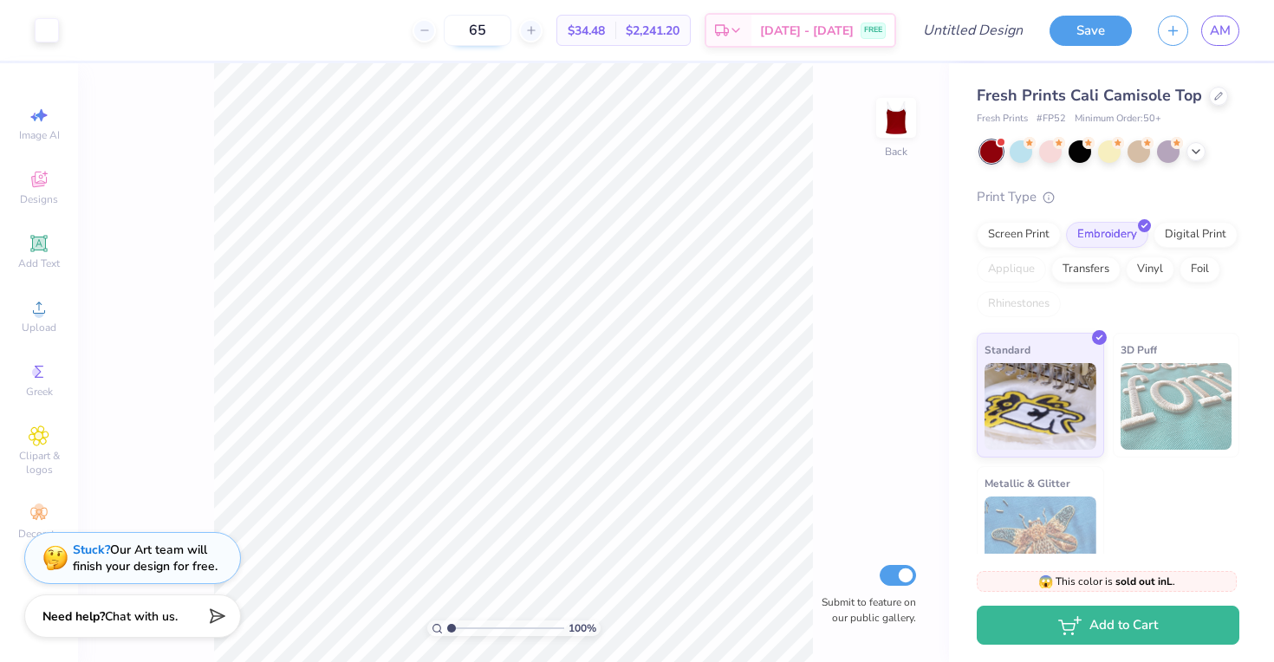
type input "6"
type input "50"
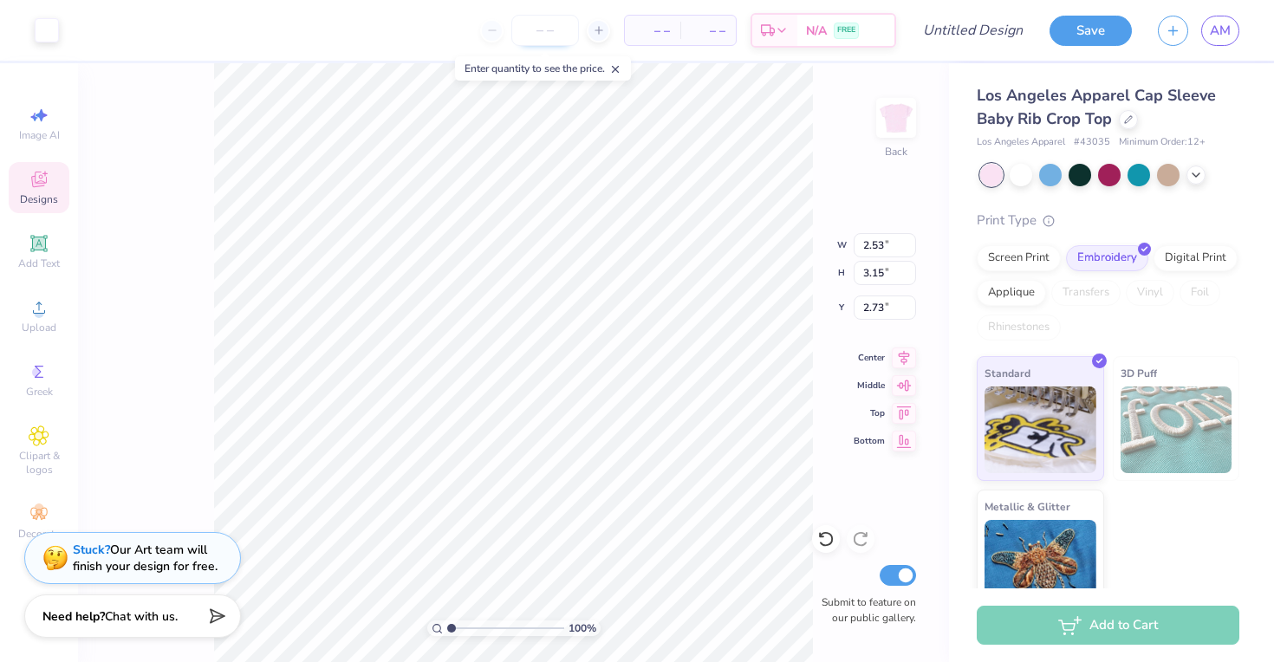
click at [554, 34] on input "number" at bounding box center [545, 30] width 68 height 31
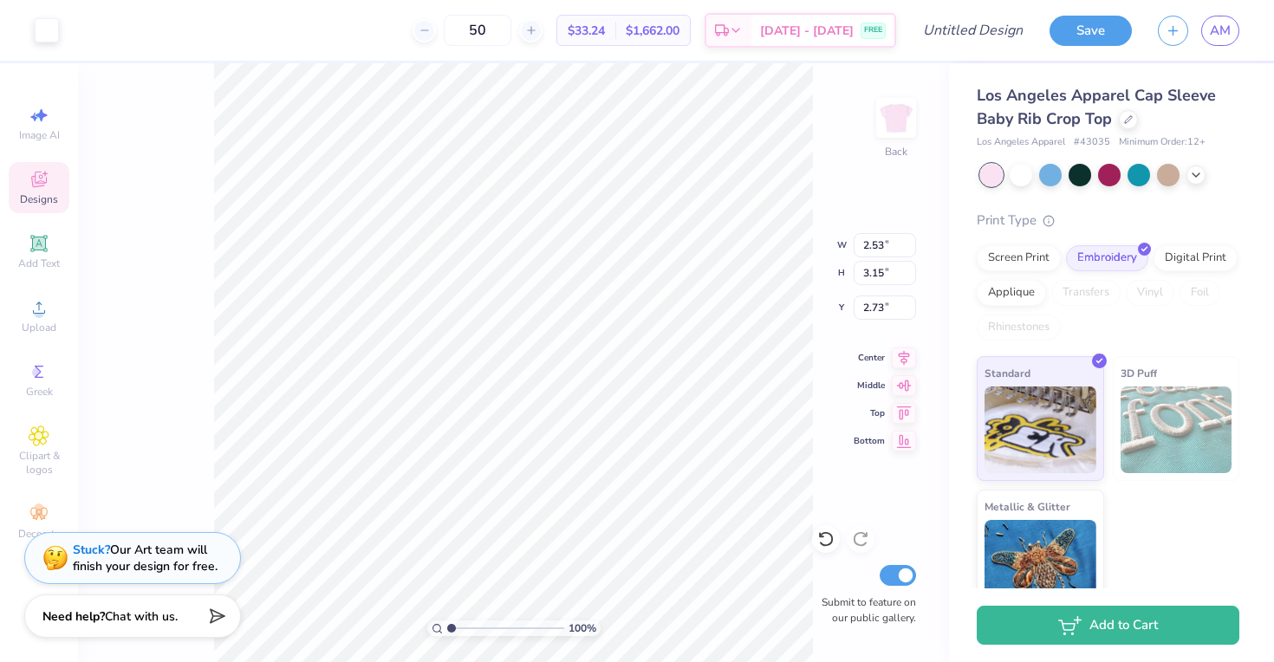
type input "50"
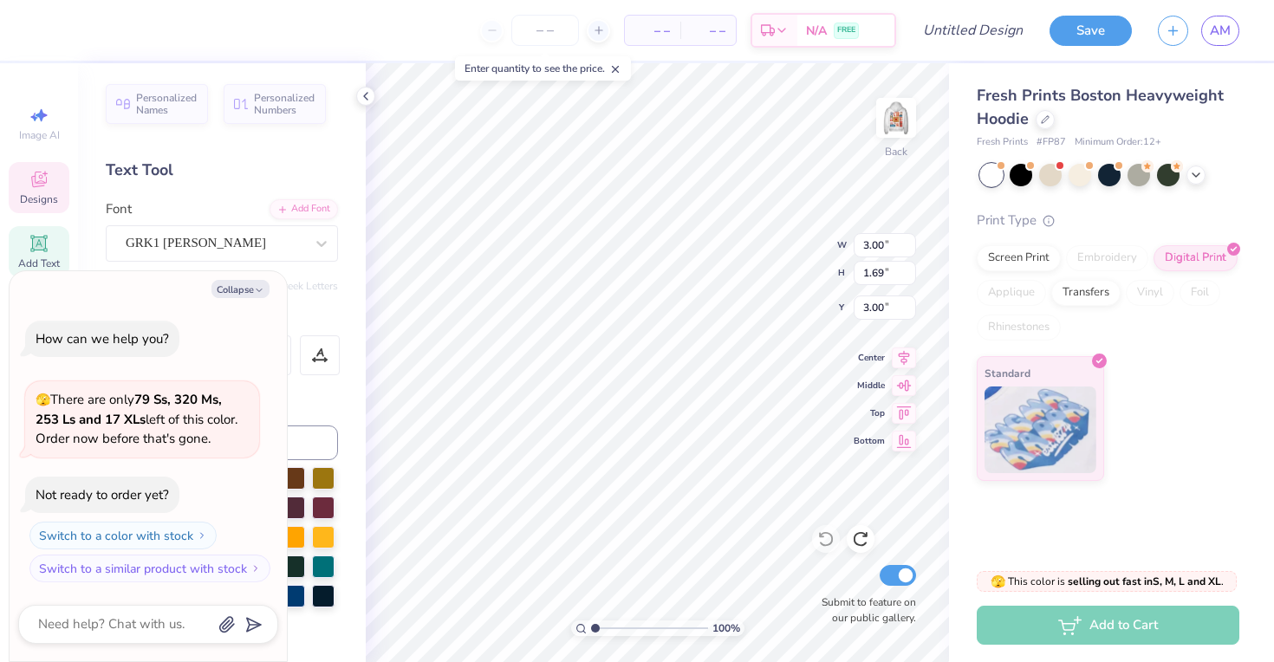
type textarea "x"
type textarea "P"
type textarea "x"
type textarea "Ph"
type textarea "x"
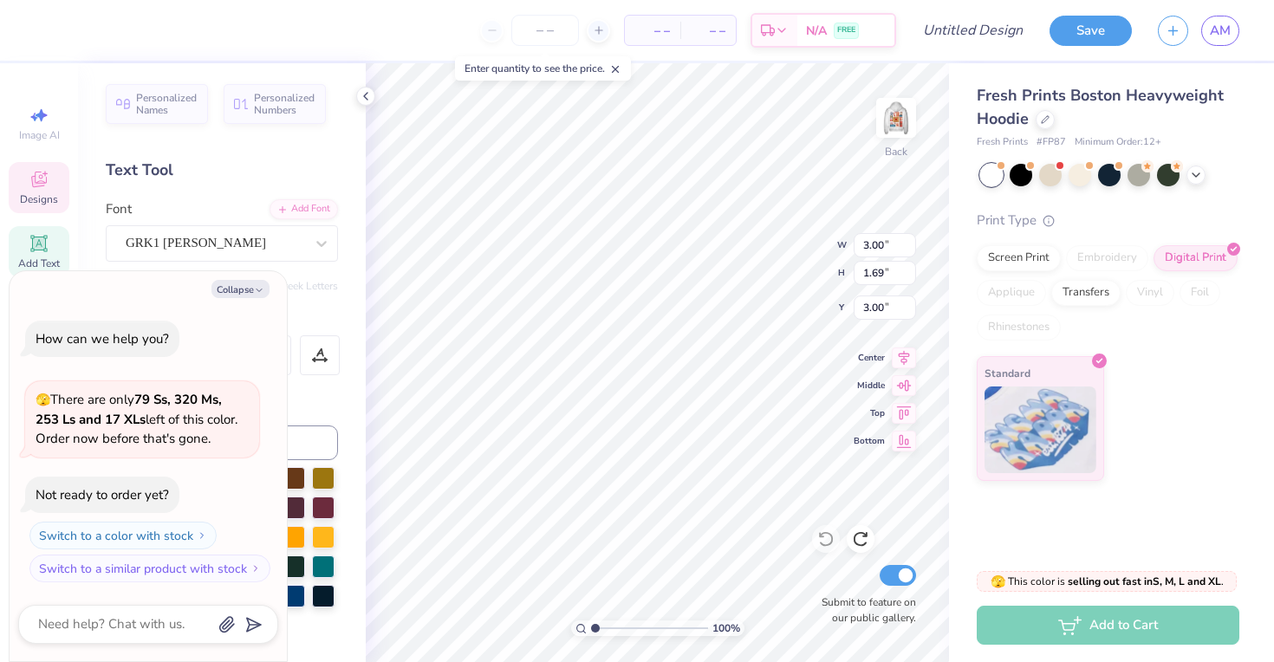
type textarea "Phi"
type textarea "x"
type textarea "Phi"
type textarea "x"
type textarea "Phi s"
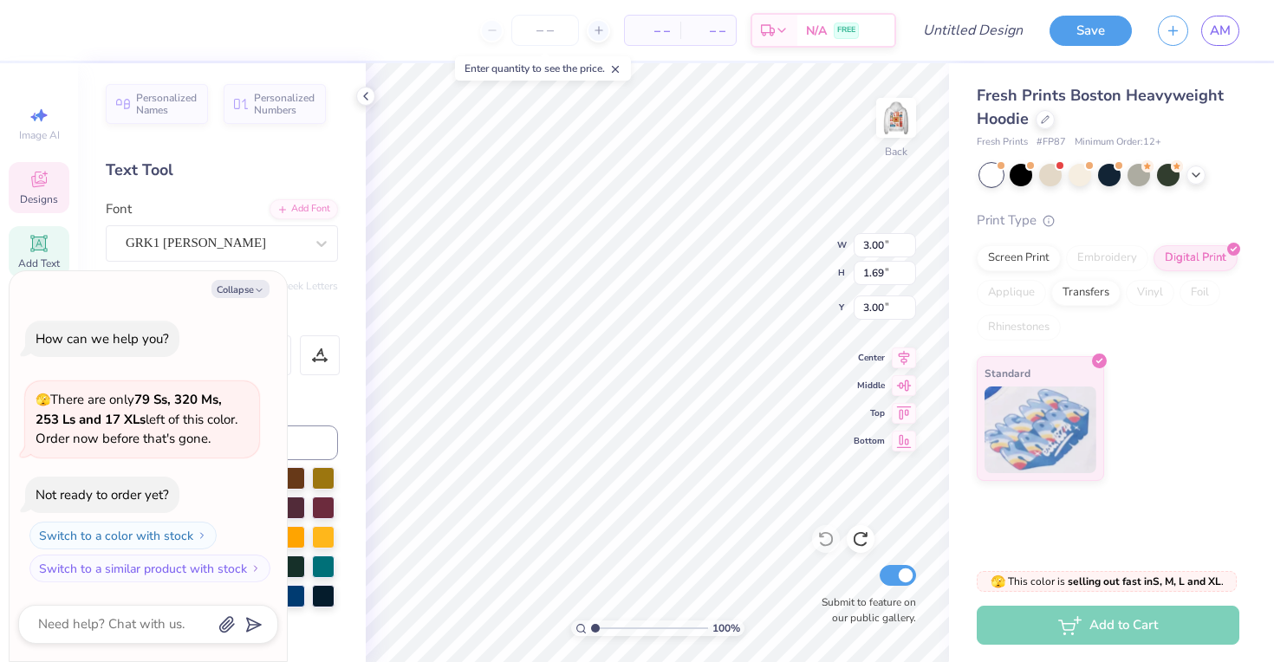
type textarea "x"
type textarea "Phi si"
type textarea "x"
type textarea "Phi sig"
type textarea "x"
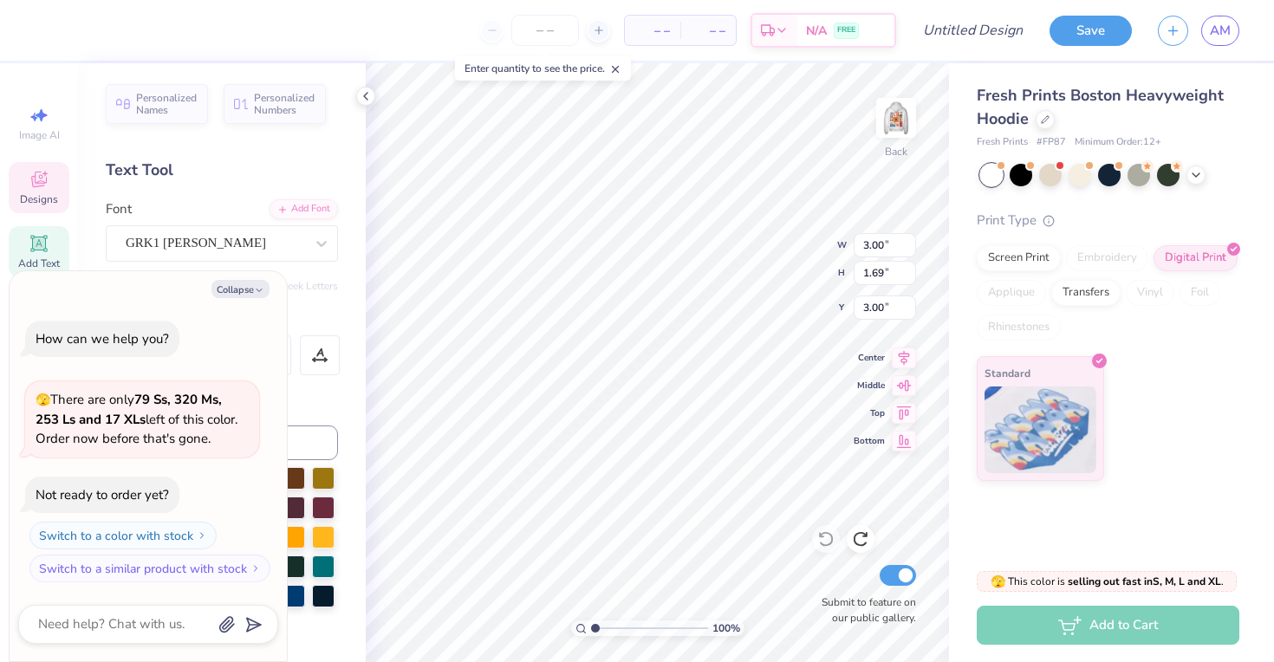
type textarea "Phi sig\"
type textarea "x"
type textarea "Phi sig\\"
type textarea "x"
type textarea "Phi sig\\\"
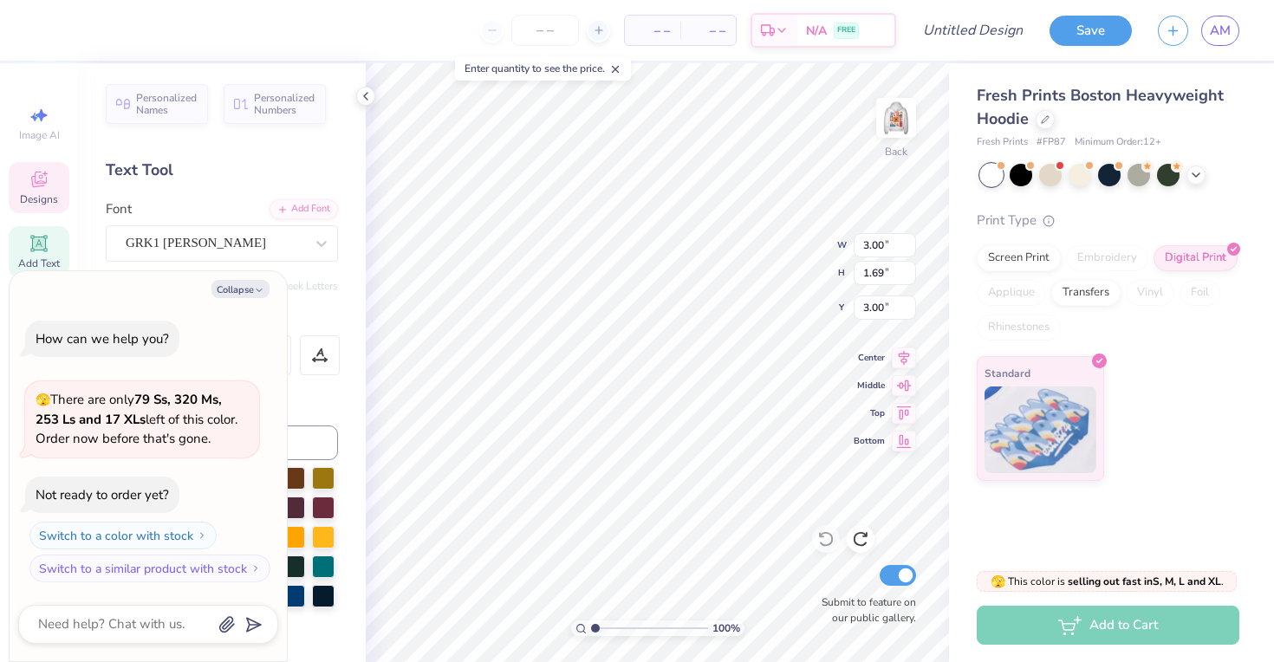
type textarea "x"
type textarea "Phi sig\\"
type textarea "x"
type textarea "Phi sig\"
type textarea "x"
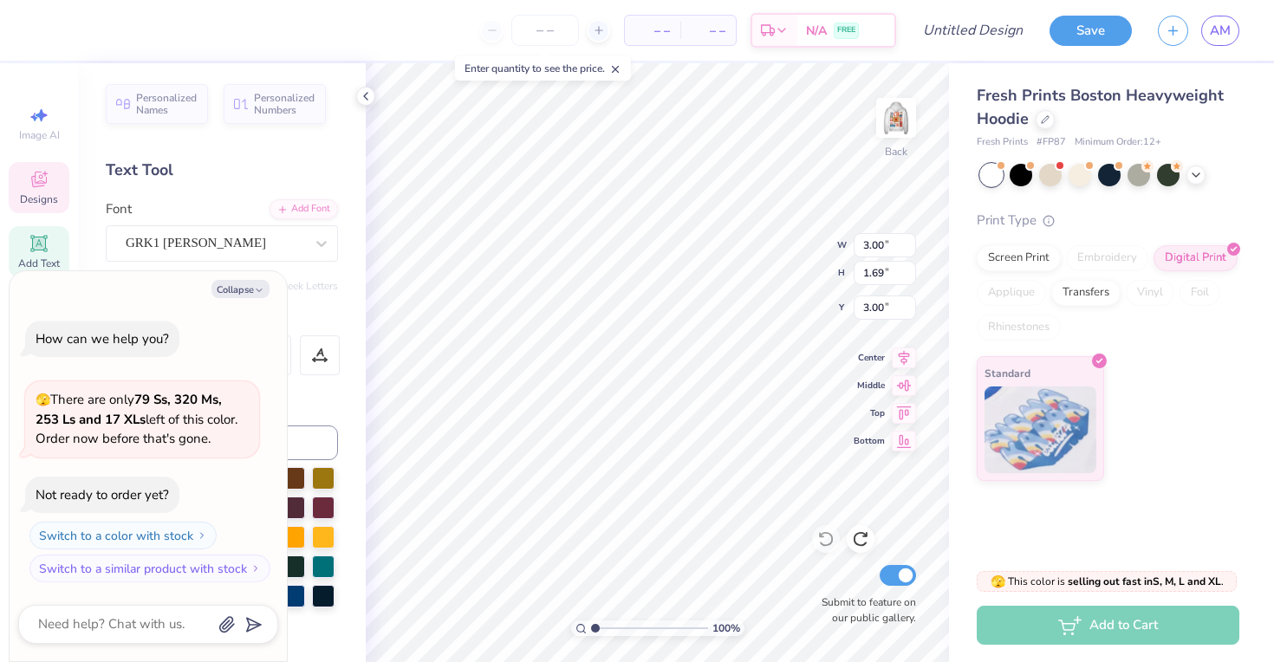
type textarea "Phi sig"
type textarea "x"
type textarea "Phi si"
type textarea "x"
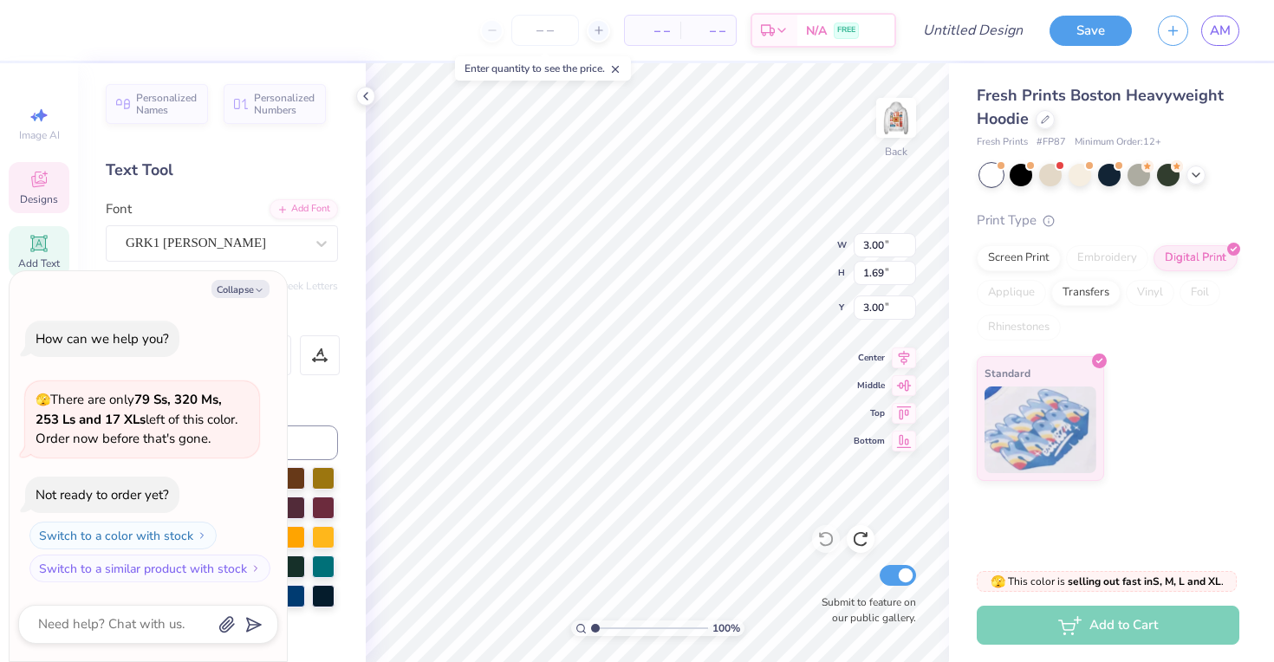
type textarea "Phi s"
type textarea "x"
type textarea "Phi"
type textarea "x"
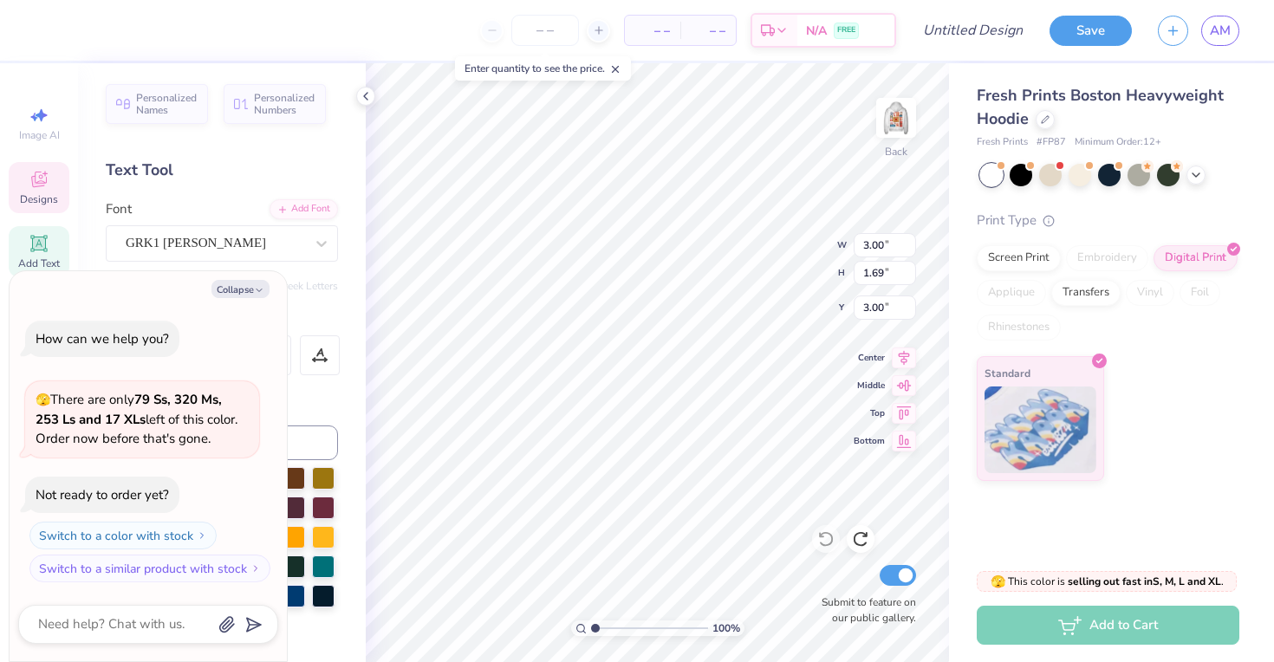
type textarea "Phi"
type textarea "x"
type textarea "Ph"
type textarea "x"
type textarea "P"
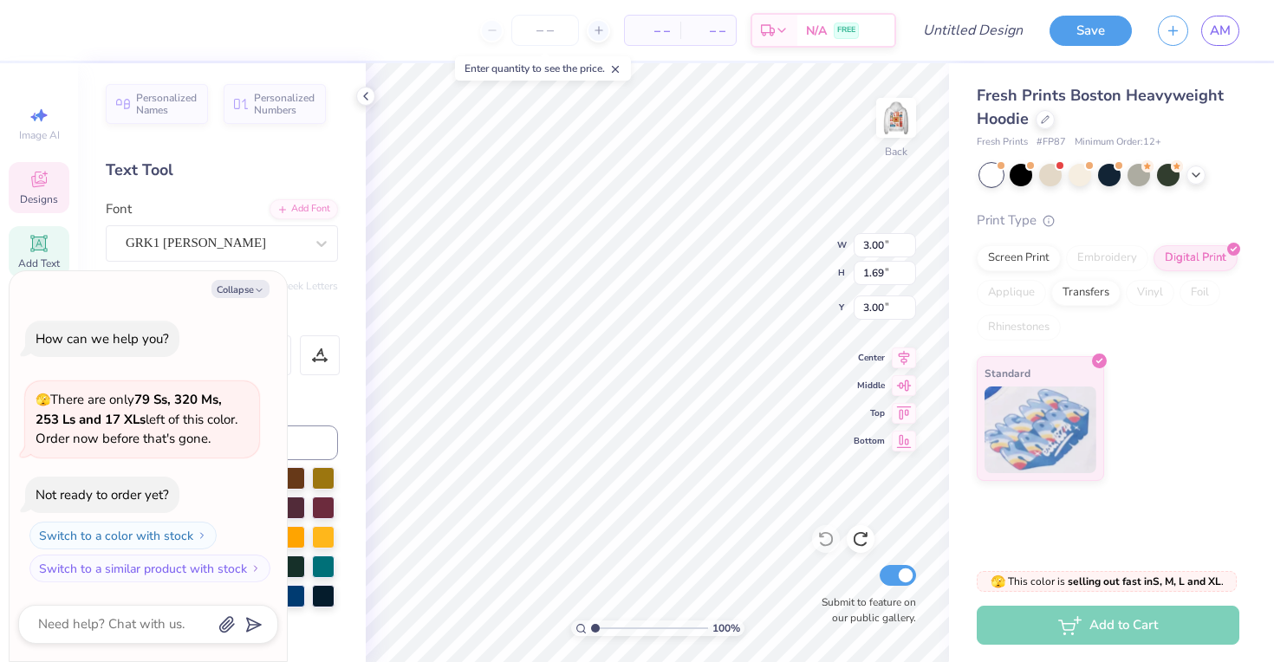
type textarea "x"
type textarea "s"
type textarea "x"
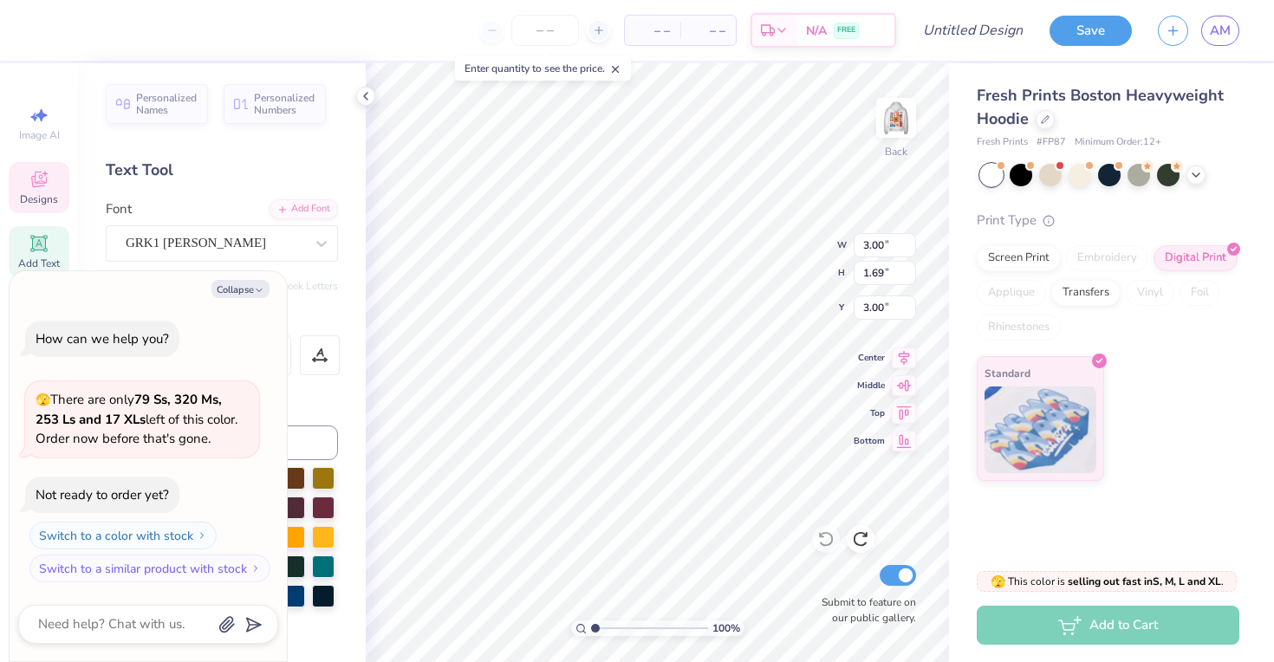
type textarea "e"
type textarea "x"
type textarea "p"
type textarea "x"
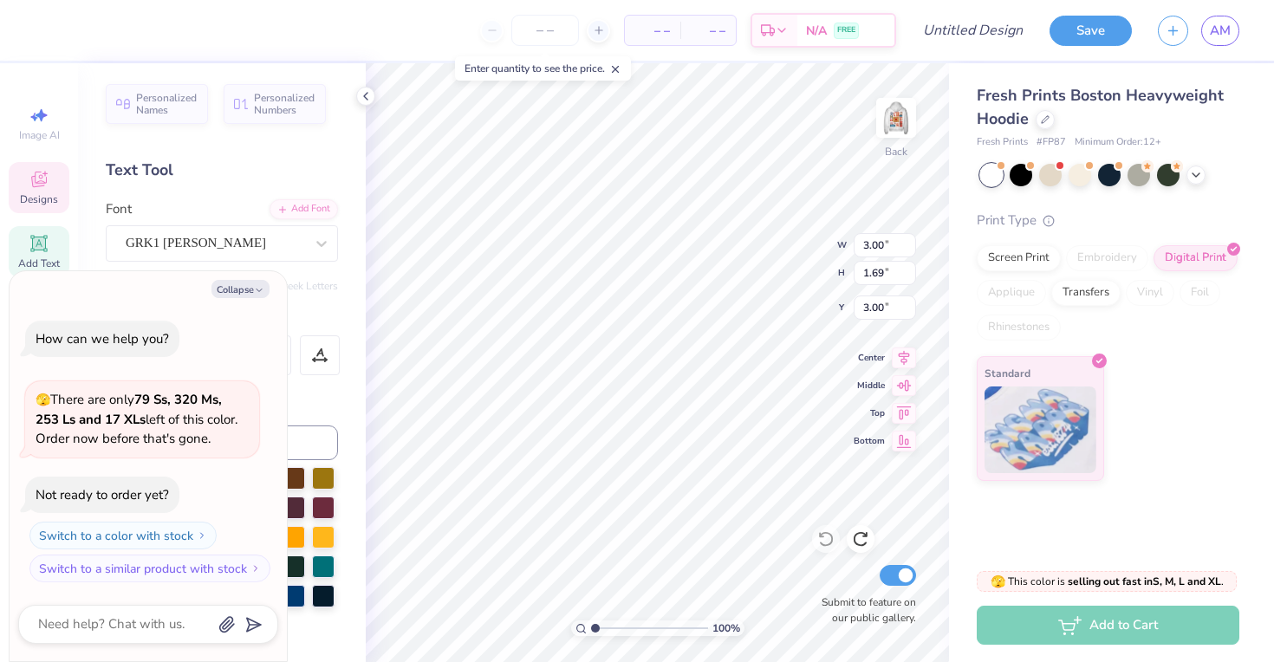
type textarea "x"
type textarea "p"
type textarea "x"
type textarea "P"
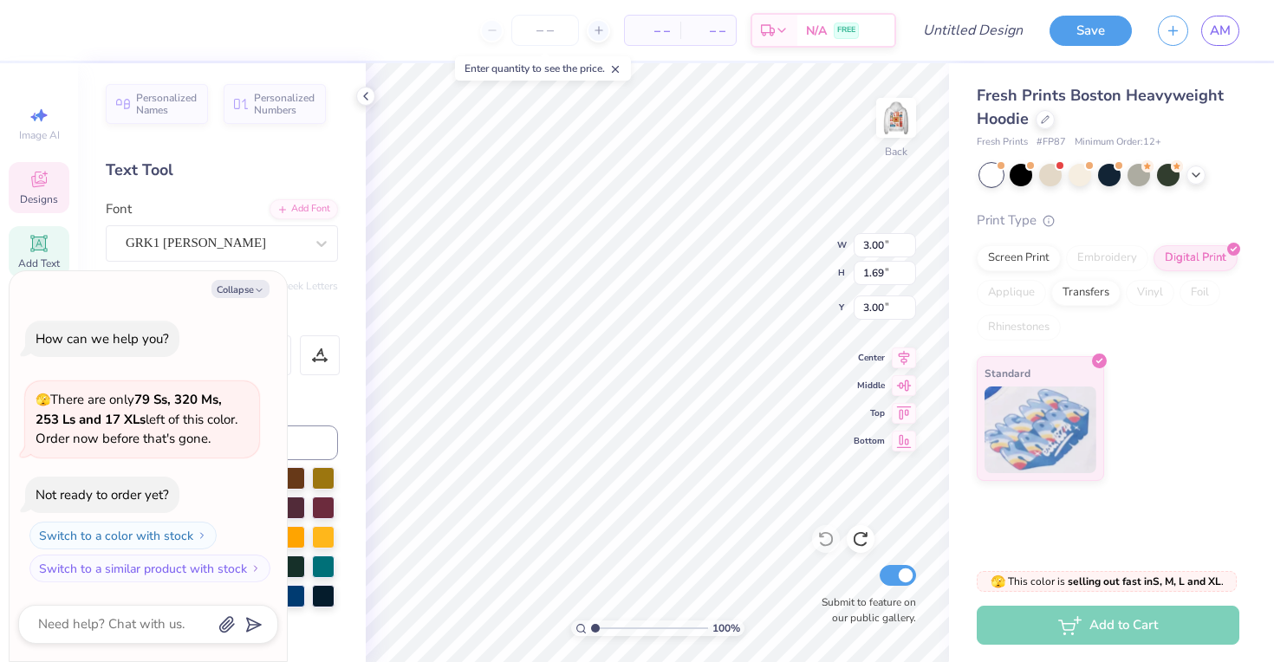
type textarea "x"
type textarea "P"
type textarea "x"
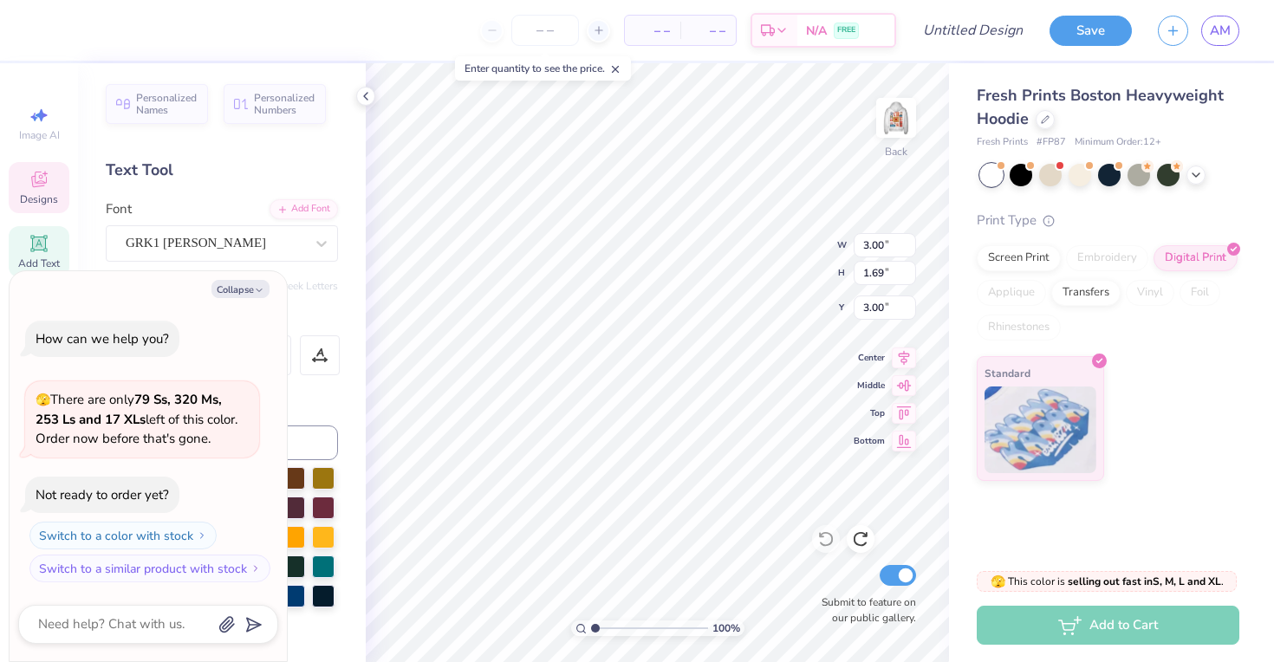
type textarea "P"
type textarea "x"
type textarea "p"
type textarea "x"
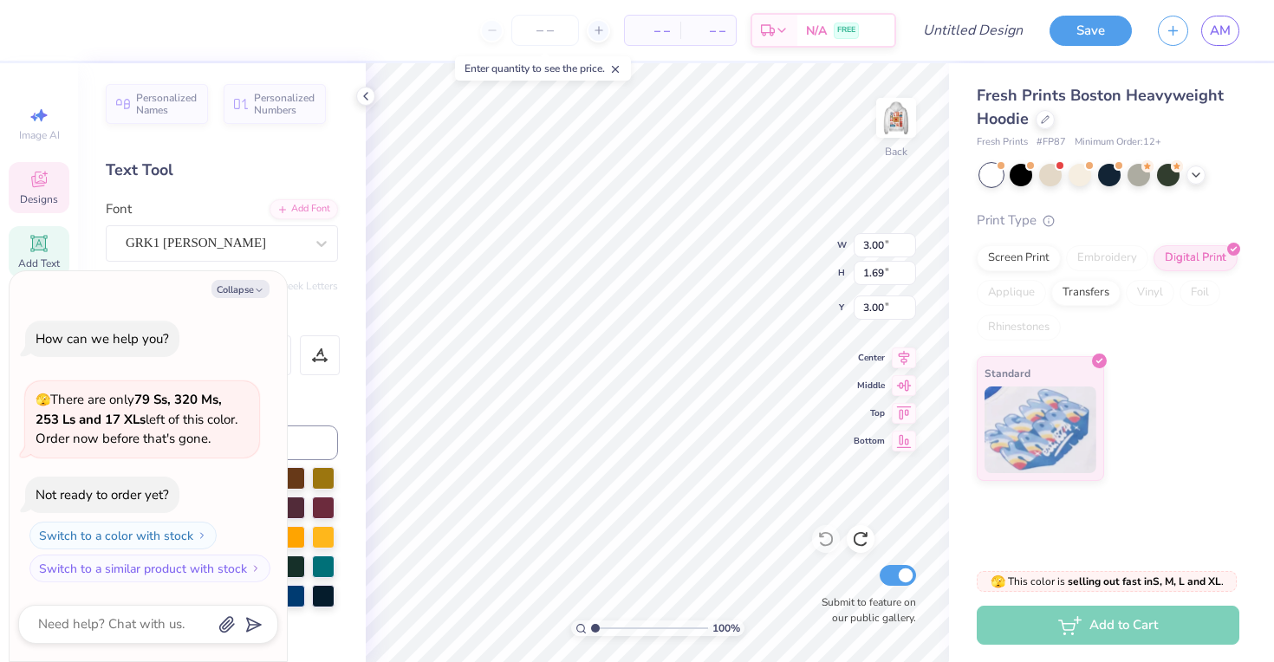
type textarea "x"
type textarea "S"
type textarea "x"
type textarea "SS"
type textarea "x"
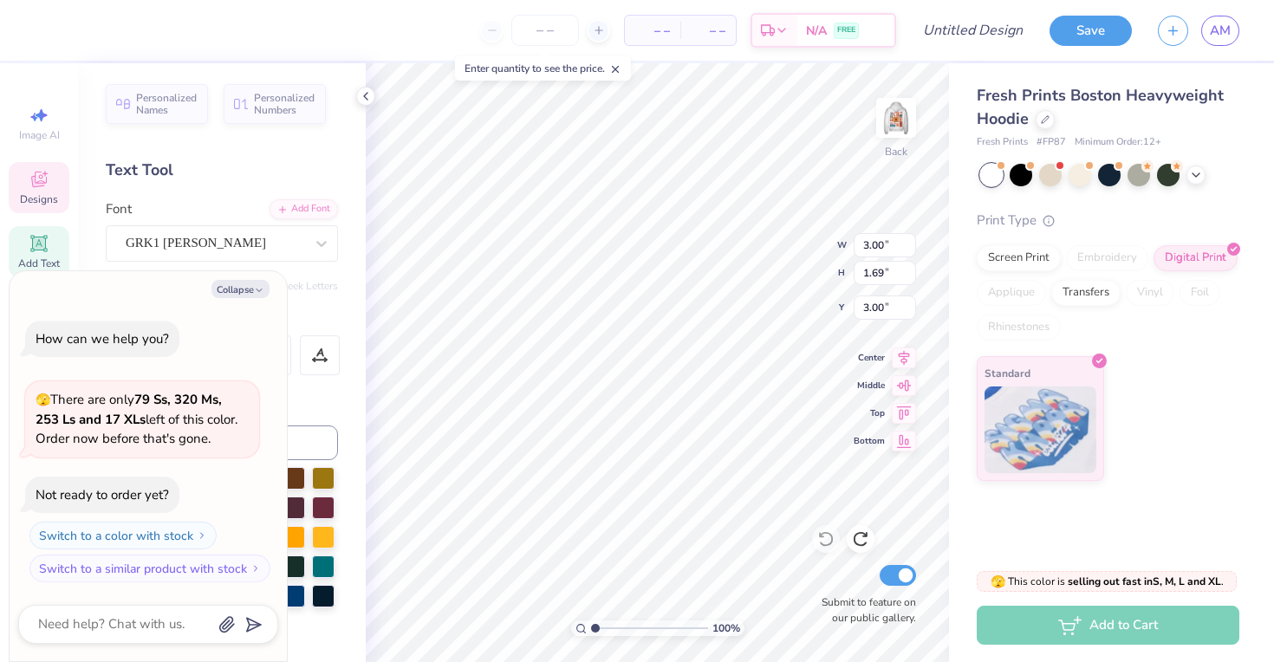
type textarea "S"
type textarea "x"
type textarea "HS"
type textarea "x"
type textarea "S"
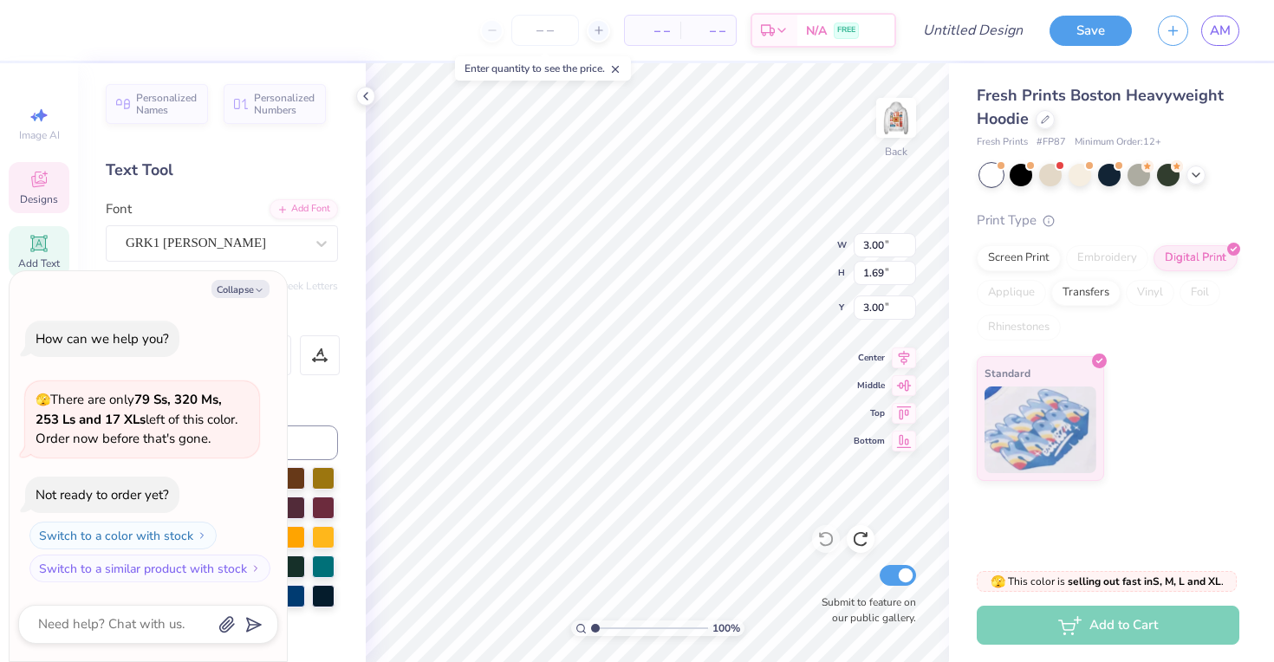
type textarea "x"
type textarea "TS"
type textarea "x"
type textarea "S"
type textarea "x"
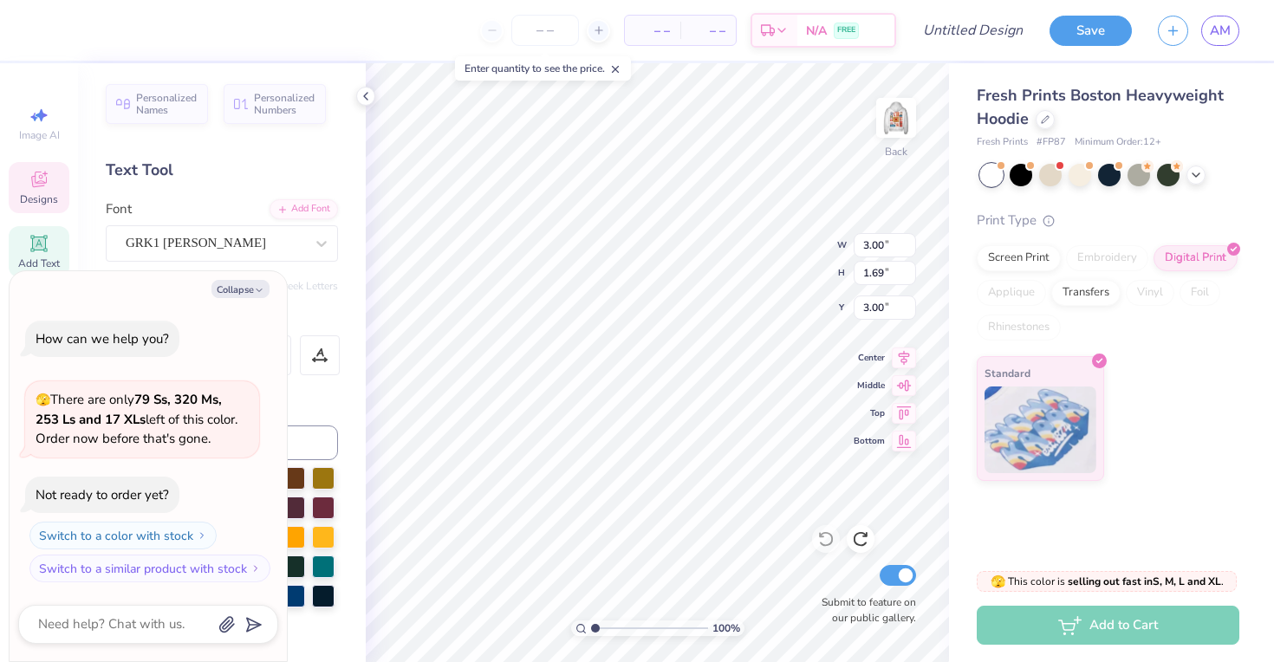
type textarea "ES"
type textarea "x"
type textarea "S"
type textarea "x"
type textarea "WS"
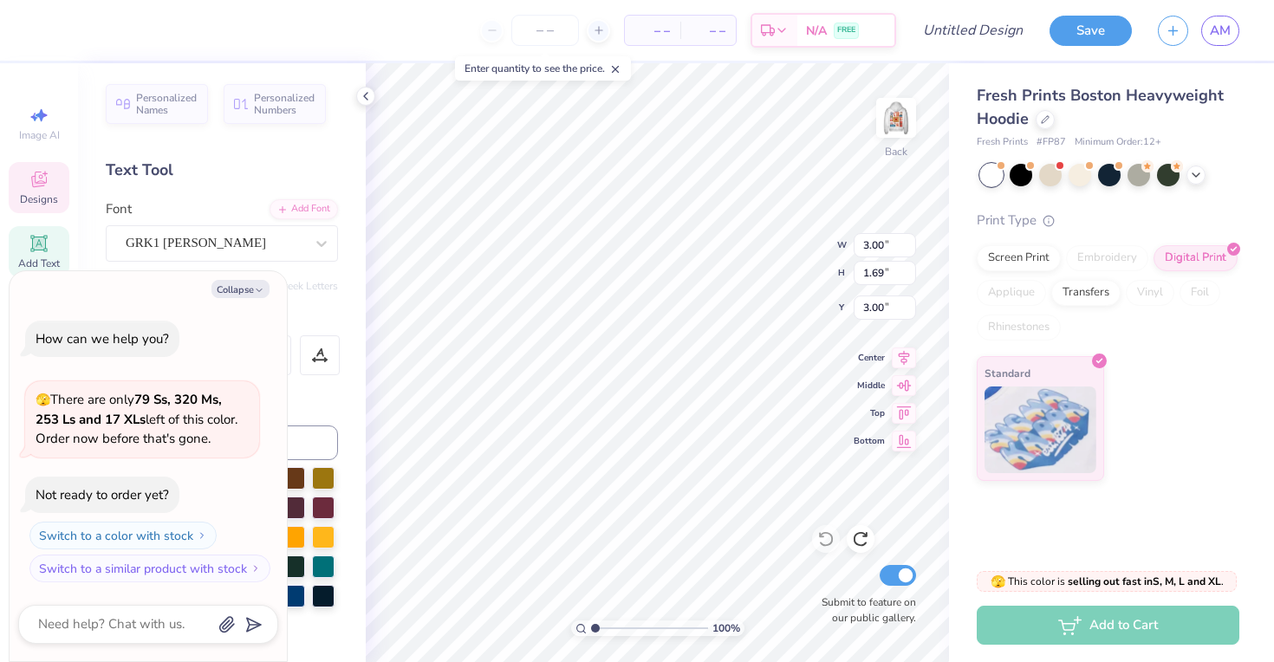
type textarea "x"
type textarea "S"
type textarea "x"
type textarea "WS"
type textarea "x"
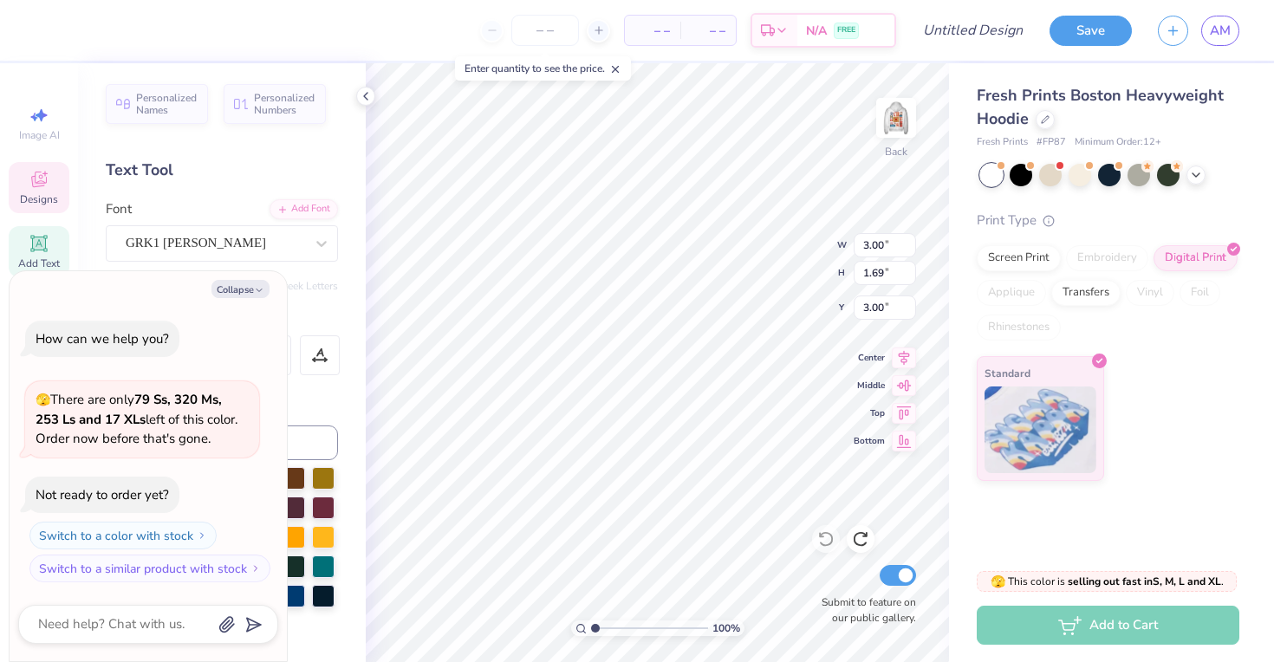
type textarea "S"
type textarea "x"
type textarea "QS"
type textarea "x"
type textarea "S"
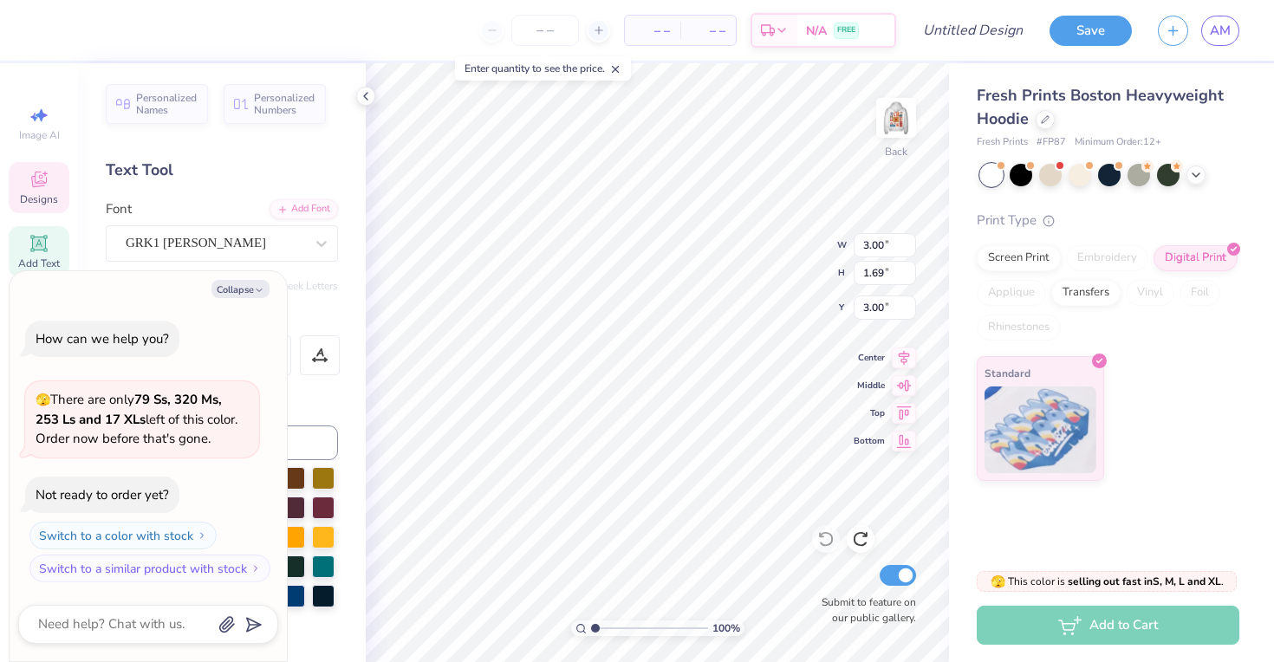
type textarea "x"
type textarea "AS"
type textarea "x"
type textarea "S"
type textarea "x"
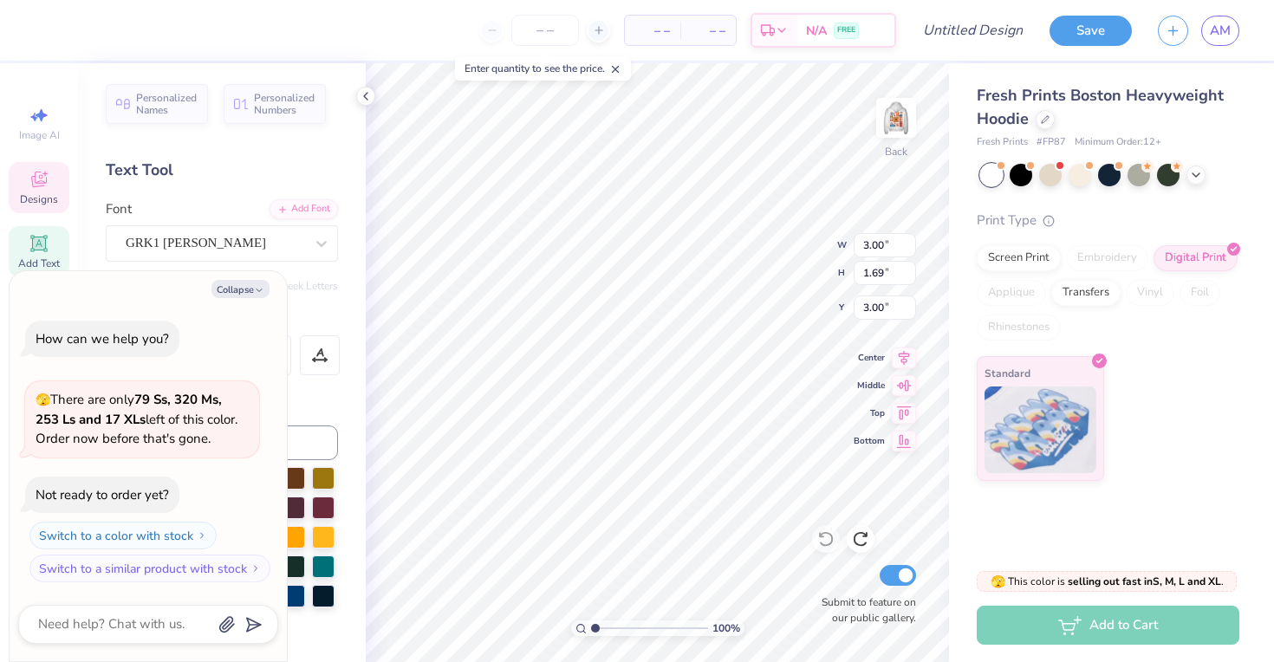
type textarea "SS"
type textarea "x"
type textarea "S"
type textarea "x"
type textarea "ZS"
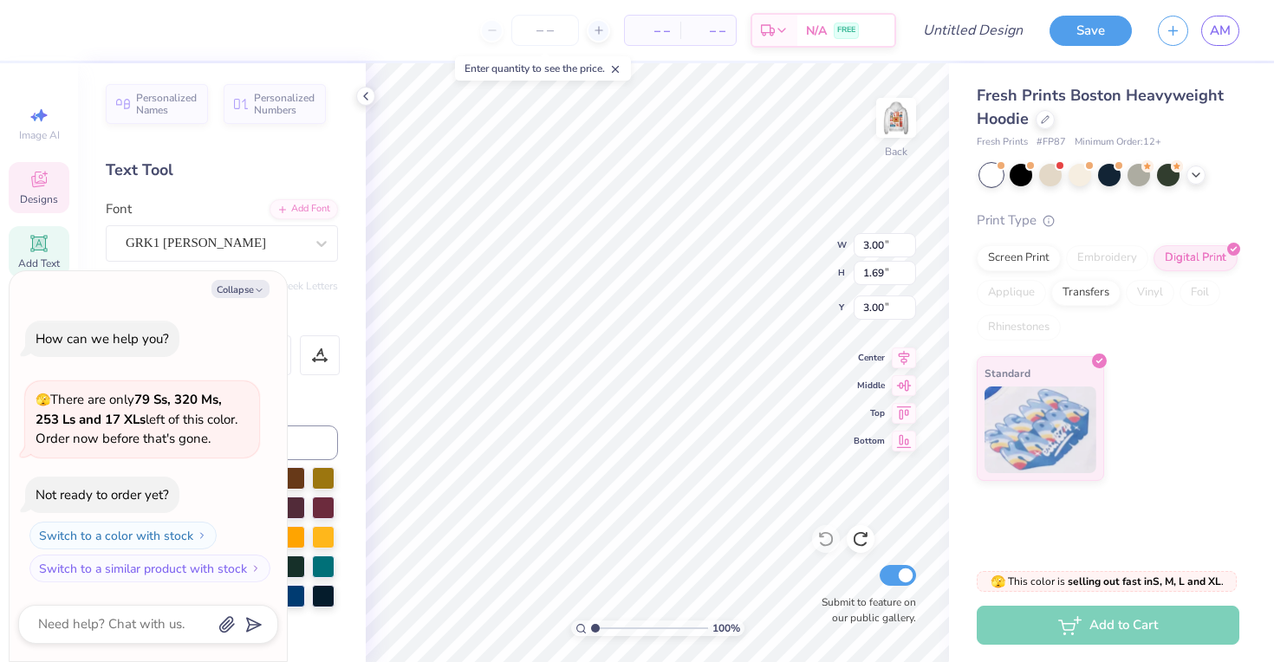
type textarea "x"
type textarea "S"
type textarea "x"
type textarea "XS"
type textarea "x"
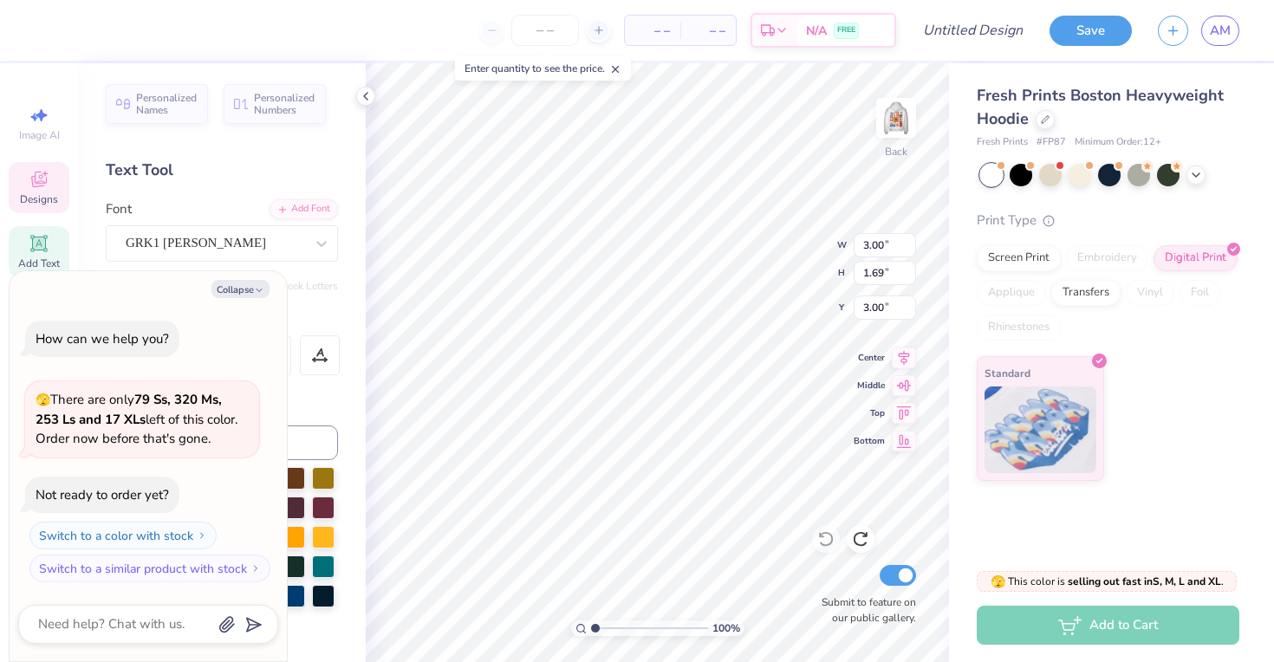
type textarea "S"
type textarea "x"
type textarea "CS"
type textarea "x"
type textarea "S"
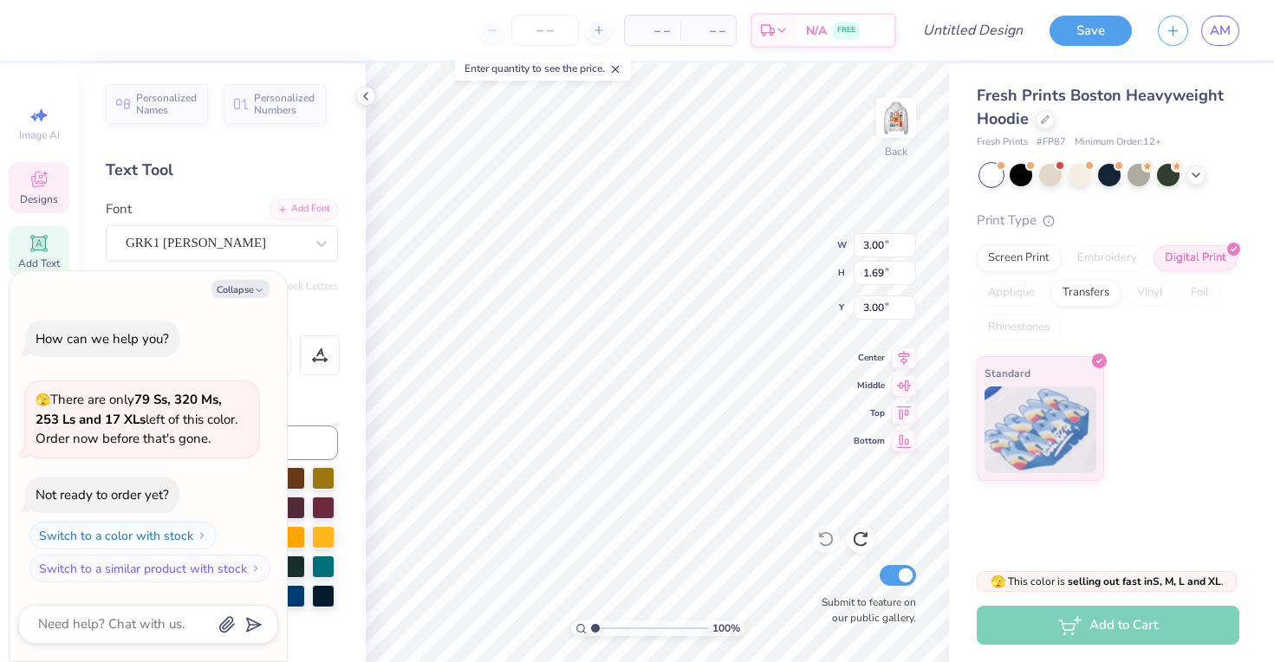
type textarea "x"
type textarea "VS"
type textarea "x"
type textarea "S"
type textarea "x"
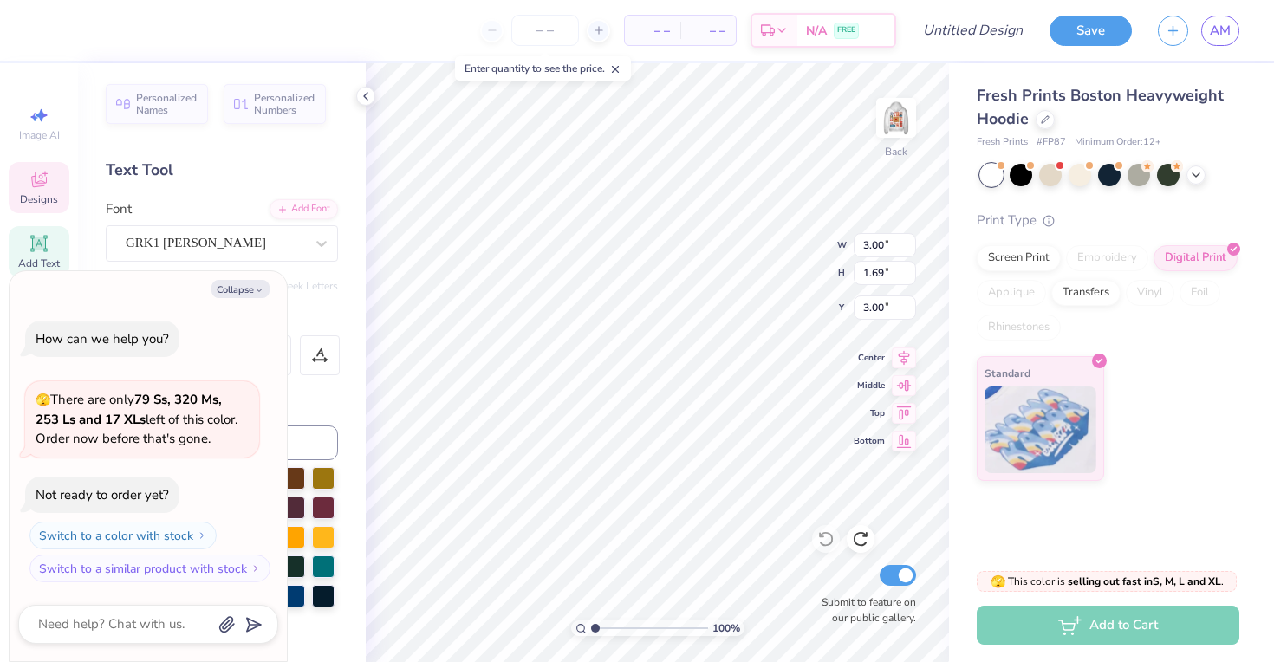
type textarea "BS"
type textarea "x"
type textarea "S"
type textarea "x"
type textarea "MS"
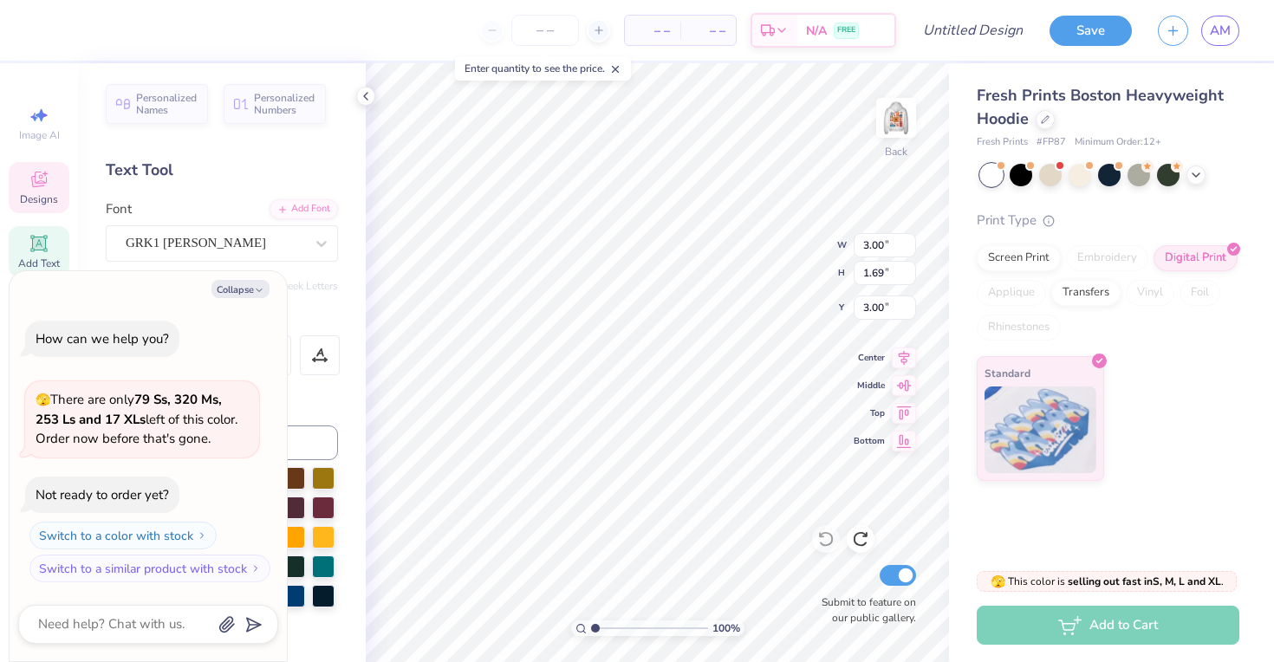
type textarea "x"
type textarea "S"
type textarea "x"
type textarea "LS"
type textarea "x"
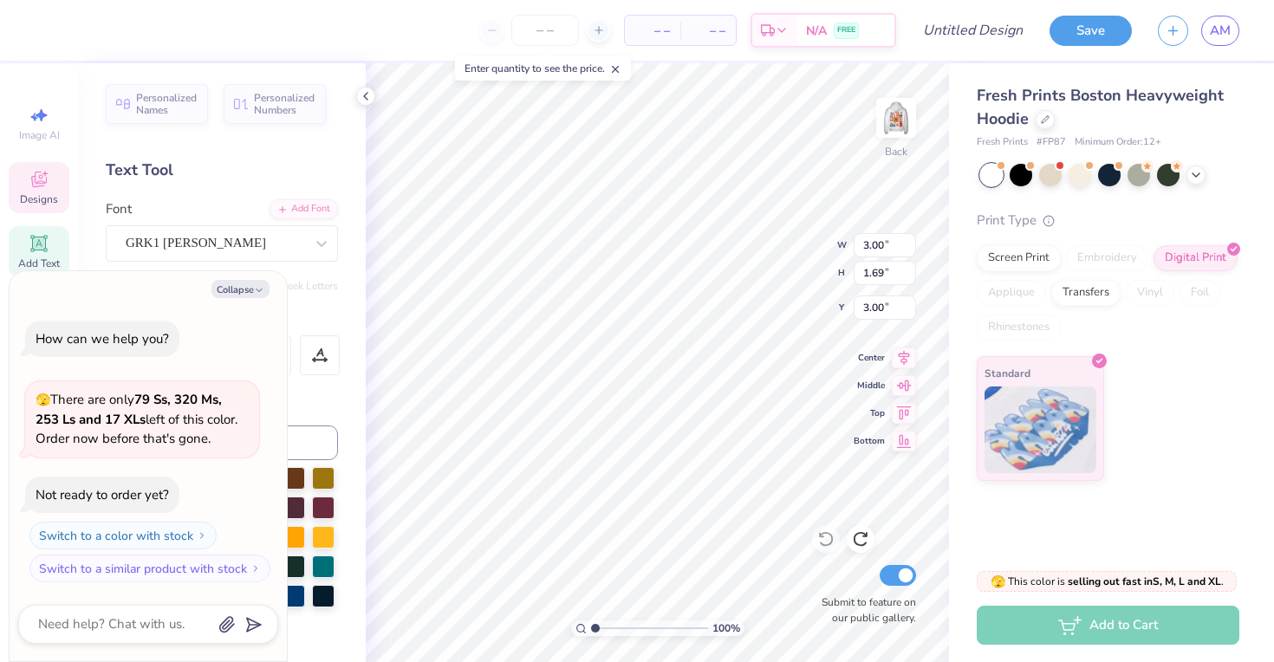
type textarea "S"
type textarea "x"
type textarea "KS"
type textarea "x"
type textarea "S"
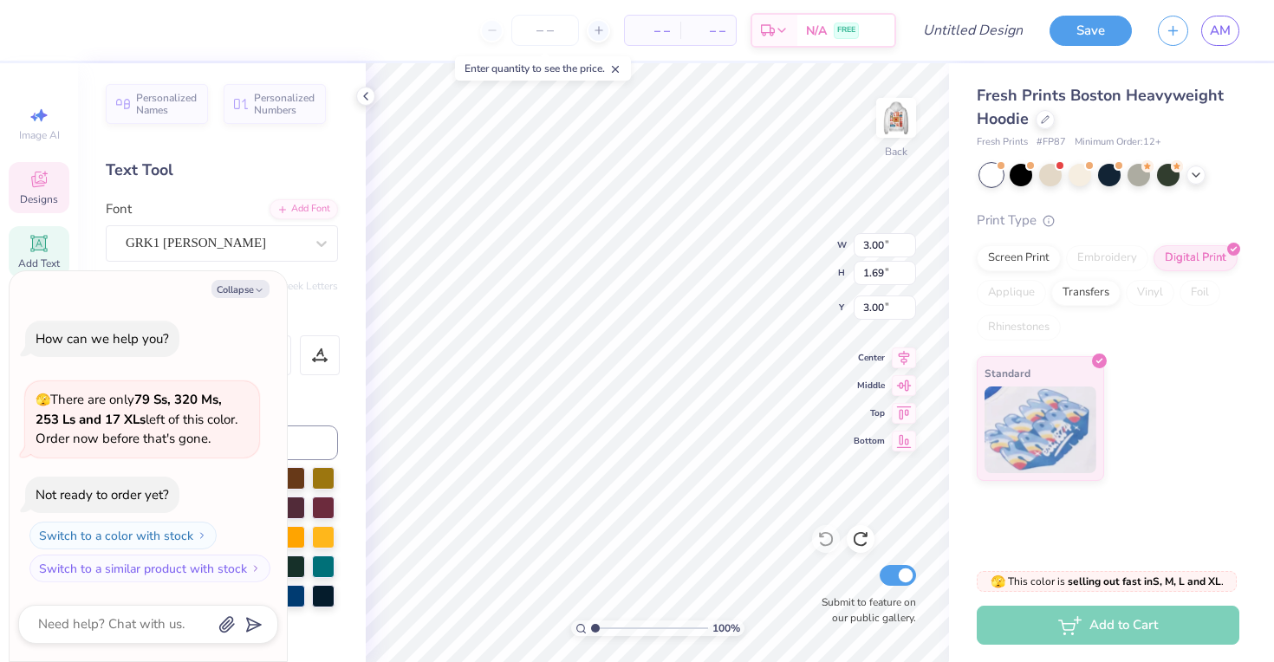
type textarea "x"
type textarea "JS"
type textarea "x"
type textarea "S"
type textarea "x"
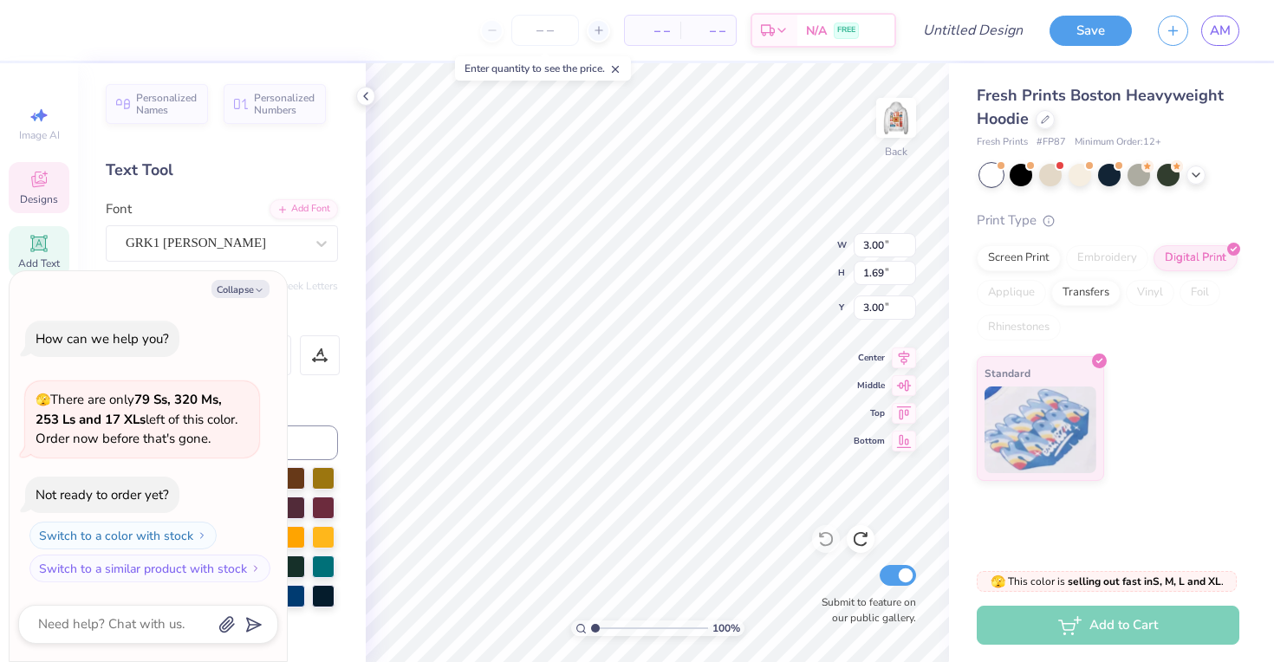
type textarea "HS"
type textarea "x"
type textarea "S"
type textarea "x"
type textarea "GS"
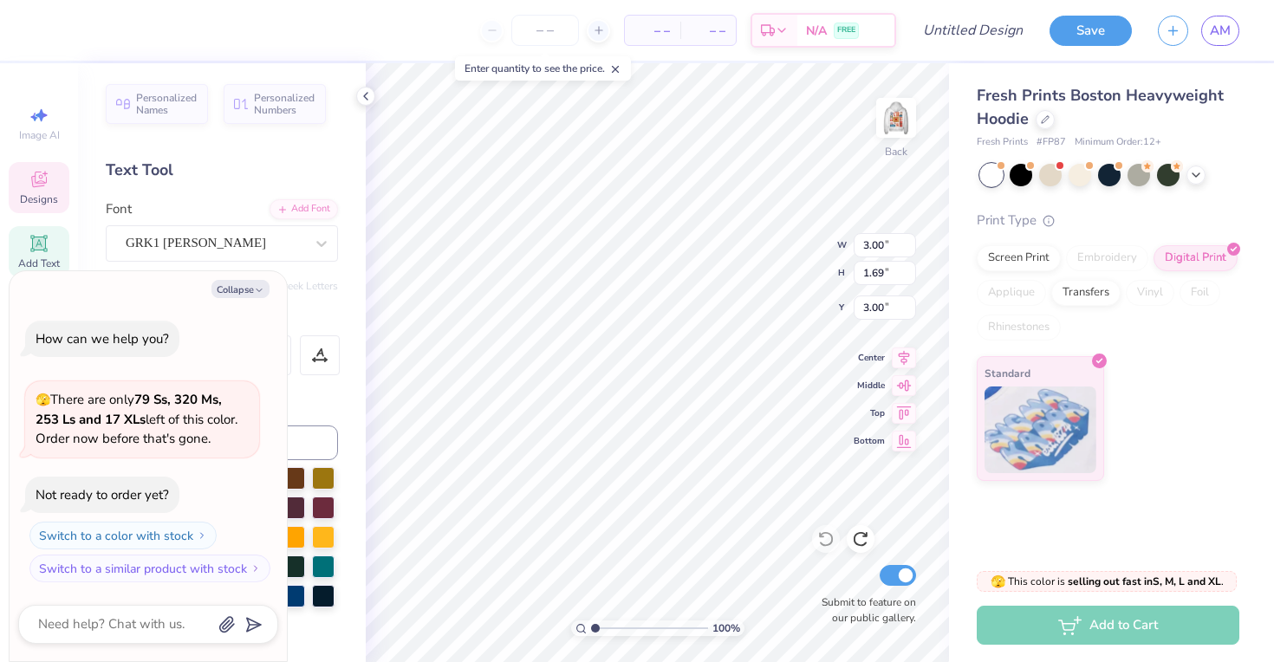
type textarea "x"
type textarea "S"
type textarea "x"
type textarea "FS"
click at [354, 211] on div "Personalized Names Personalized Numbers Text Tool Add Font Font GRK1 Albert Swi…" at bounding box center [222, 362] width 288 height 599
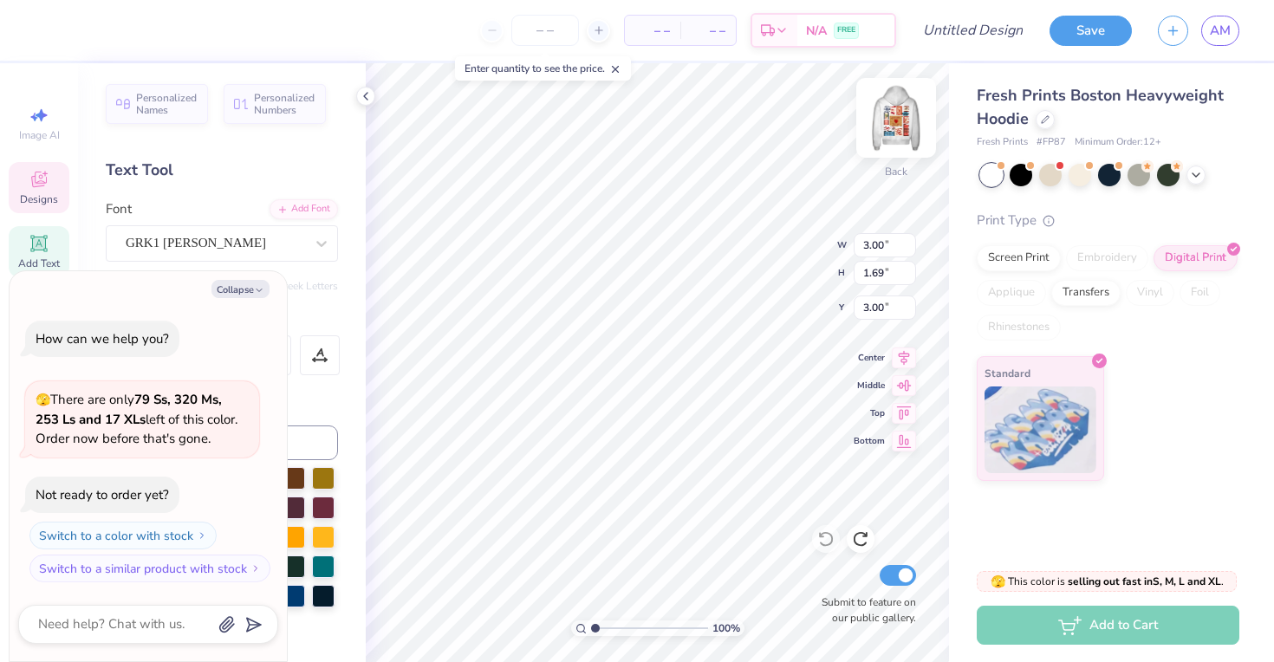
click at [907, 124] on img at bounding box center [895, 117] width 69 height 69
type textarea "x"
type textarea "F"
type textarea "x"
click at [905, 122] on img at bounding box center [895, 117] width 69 height 69
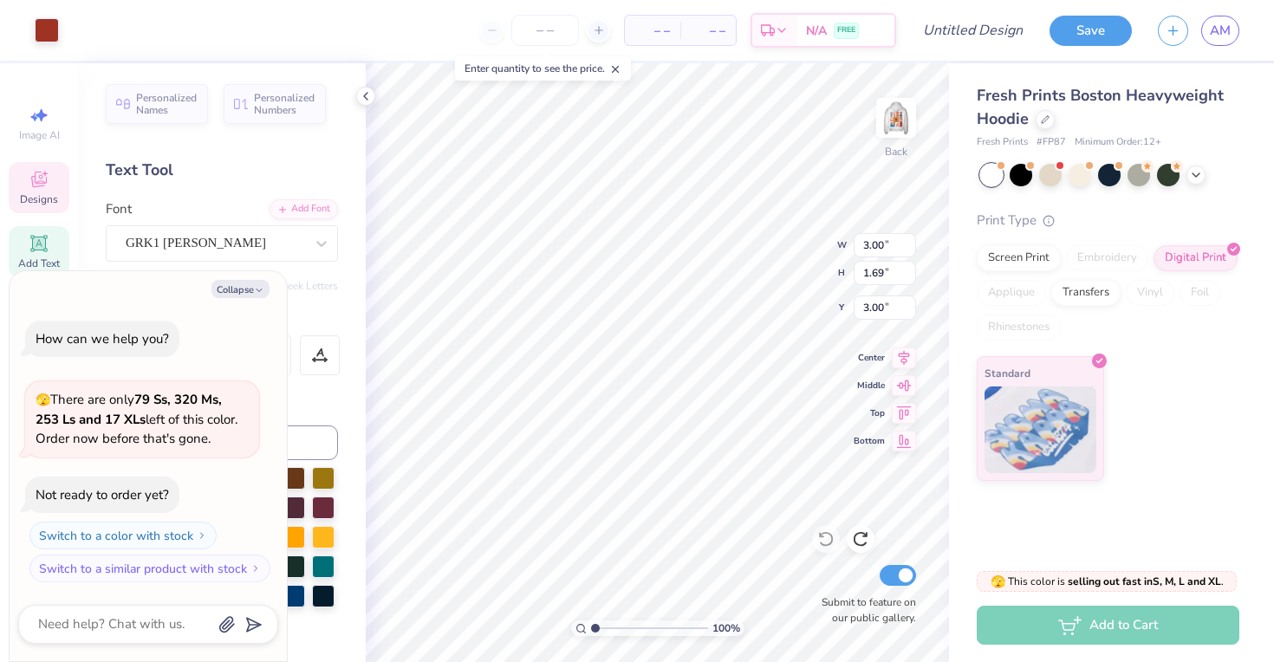
type textarea "x"
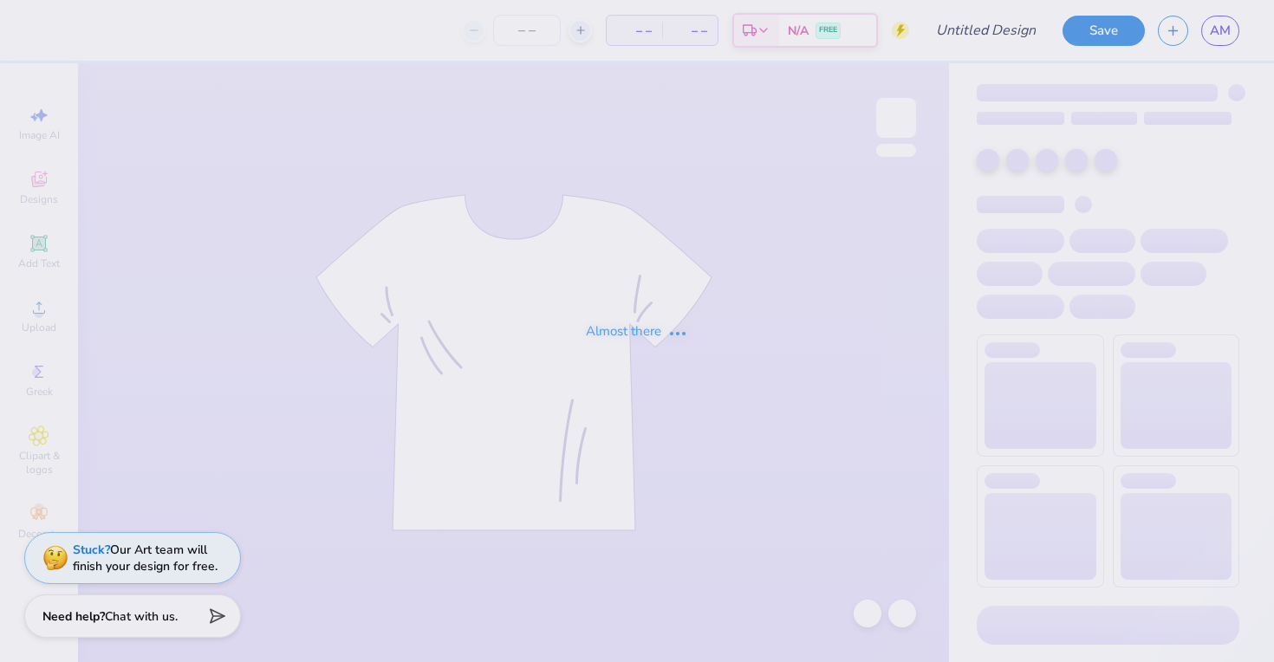
type input "BID DAY"
type input "55"
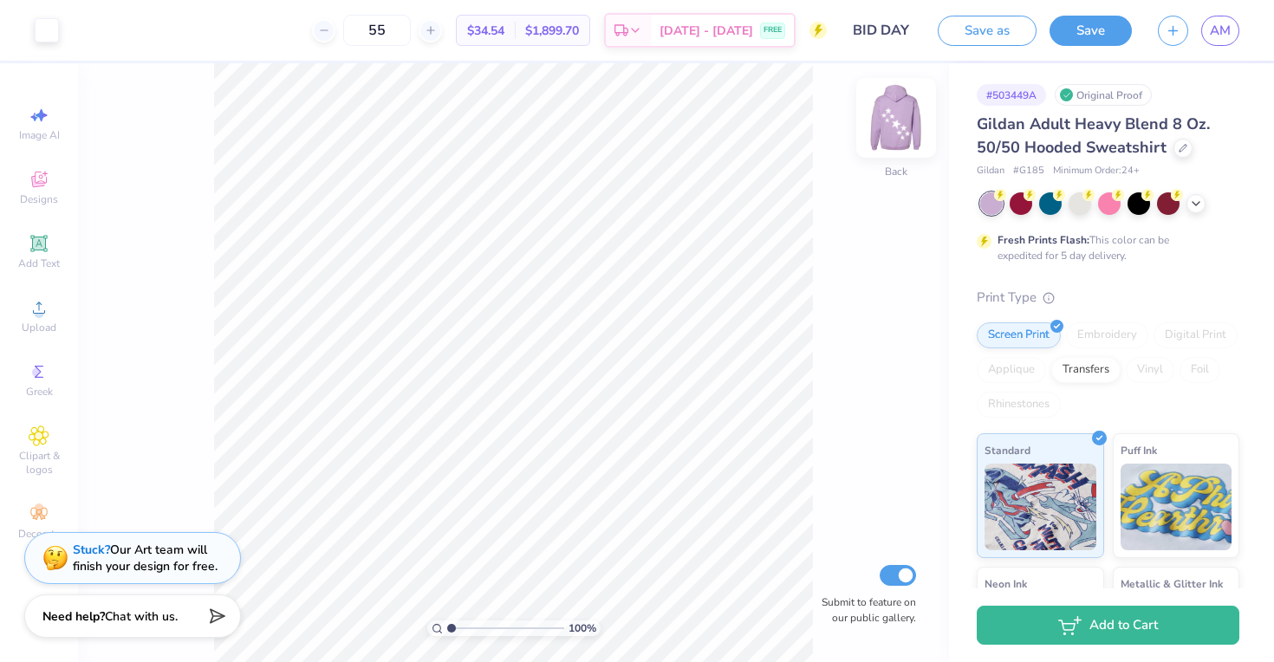
click at [907, 119] on img at bounding box center [895, 117] width 69 height 69
click at [907, 120] on img at bounding box center [895, 117] width 69 height 69
click at [907, 120] on img at bounding box center [896, 118] width 35 height 35
